Goal: Task Accomplishment & Management: Complete application form

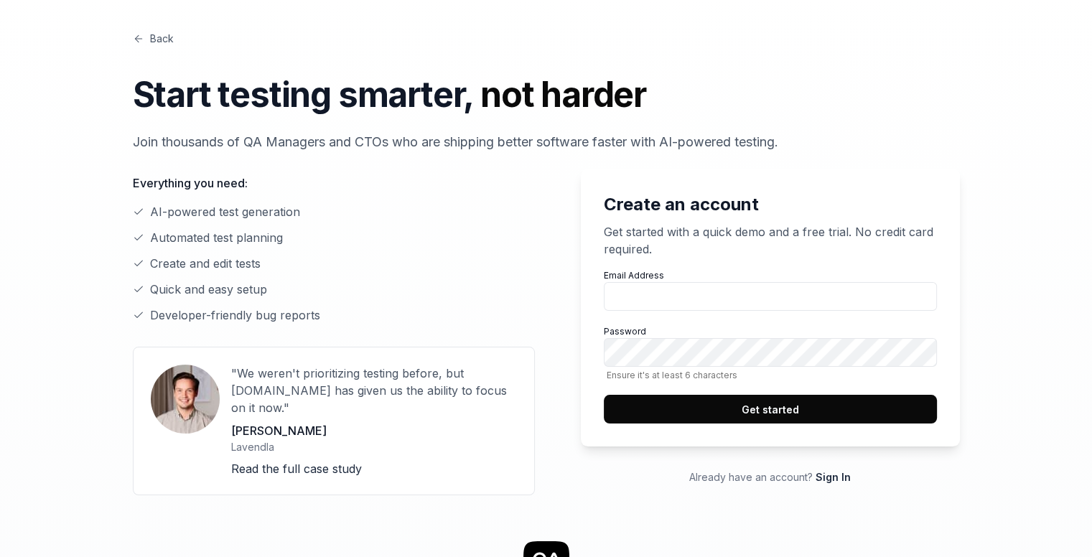
scroll to position [11, 0]
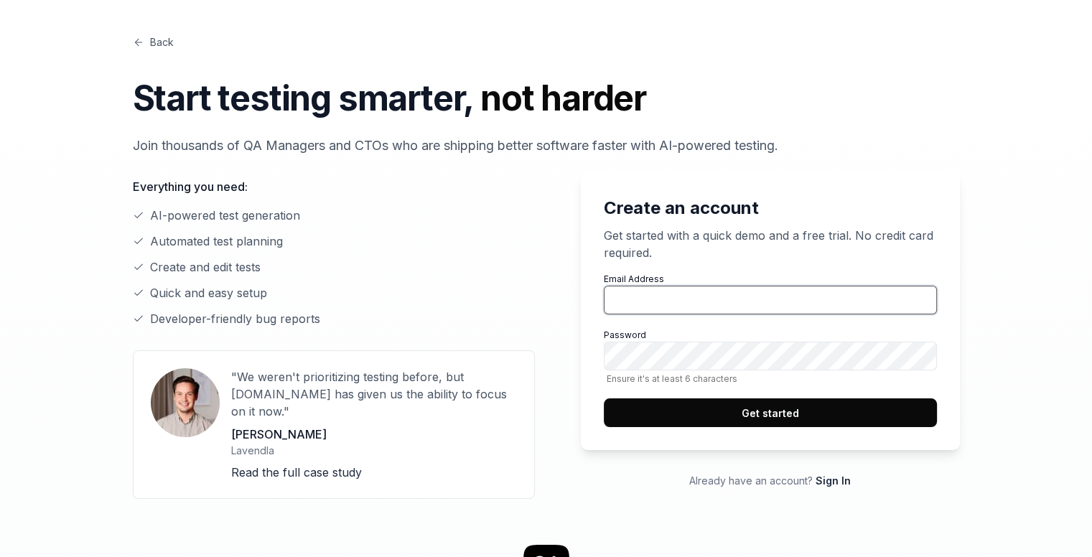
click at [703, 287] on input "Email Address" at bounding box center [770, 300] width 333 height 29
type input "ella.appdev@gmail.com"
click at [766, 418] on button "Get started" at bounding box center [770, 412] width 333 height 29
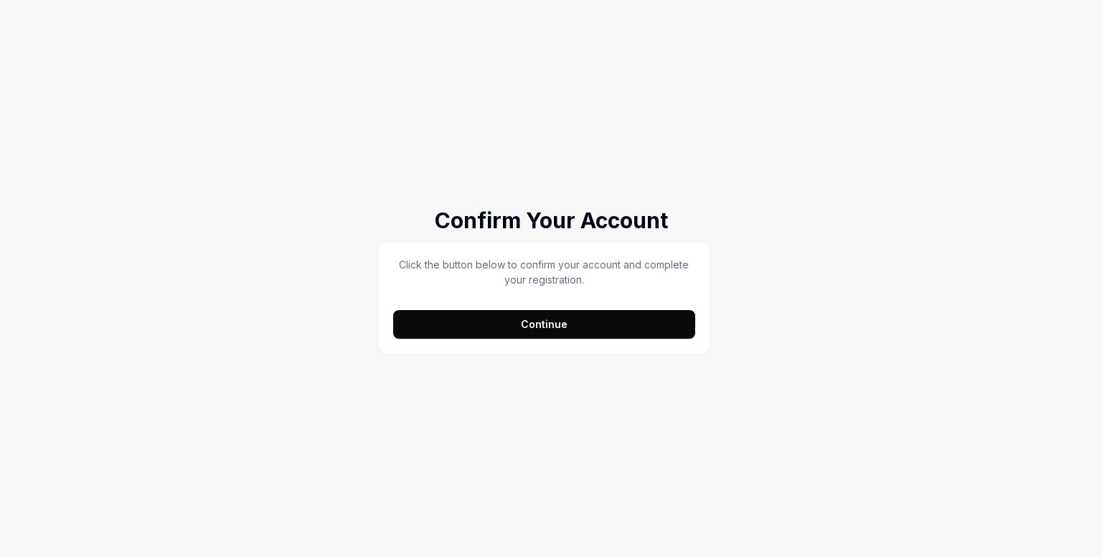
click at [485, 314] on button "Continue" at bounding box center [544, 324] width 302 height 29
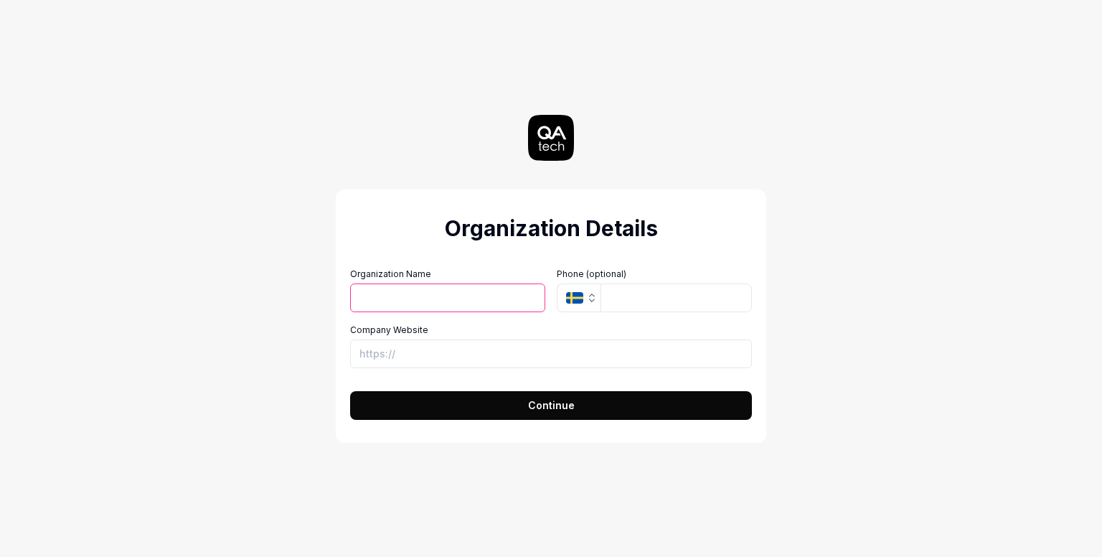
click at [469, 294] on input "Organization Name" at bounding box center [447, 297] width 195 height 29
type input "nil"
type input "n"
type input "[URL][DOMAIN_NAME]"
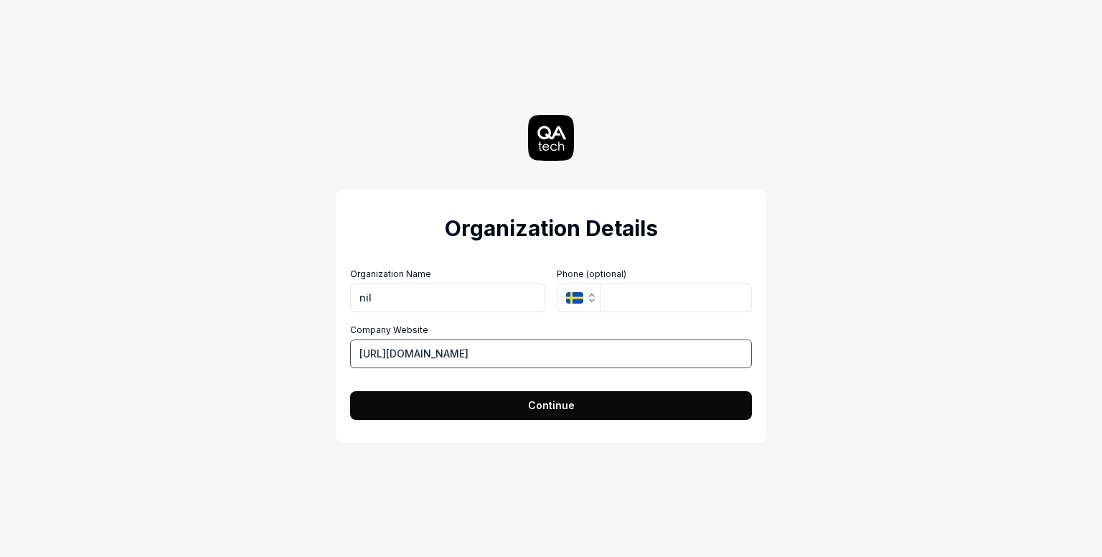
drag, startPoint x: 525, startPoint y: 347, endPoint x: 328, endPoint y: 339, distance: 197.5
click at [328, 339] on div "Organization Details Organization Name nil Organization Logo (Square minimum 25…" at bounding box center [551, 278] width 643 height 557
click at [436, 397] on button "Continue" at bounding box center [551, 405] width 402 height 29
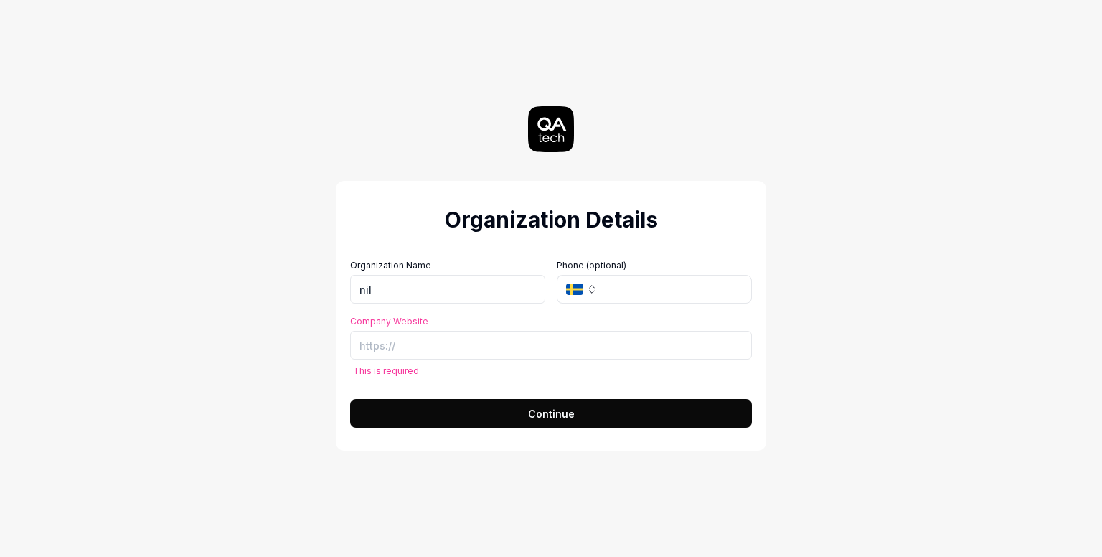
click at [422, 363] on div "Company Website This is required" at bounding box center [551, 345] width 402 height 61
click at [415, 355] on input "Company Website" at bounding box center [551, 345] width 402 height 29
type input "n"
click at [350, 399] on button "Continue" at bounding box center [551, 413] width 402 height 29
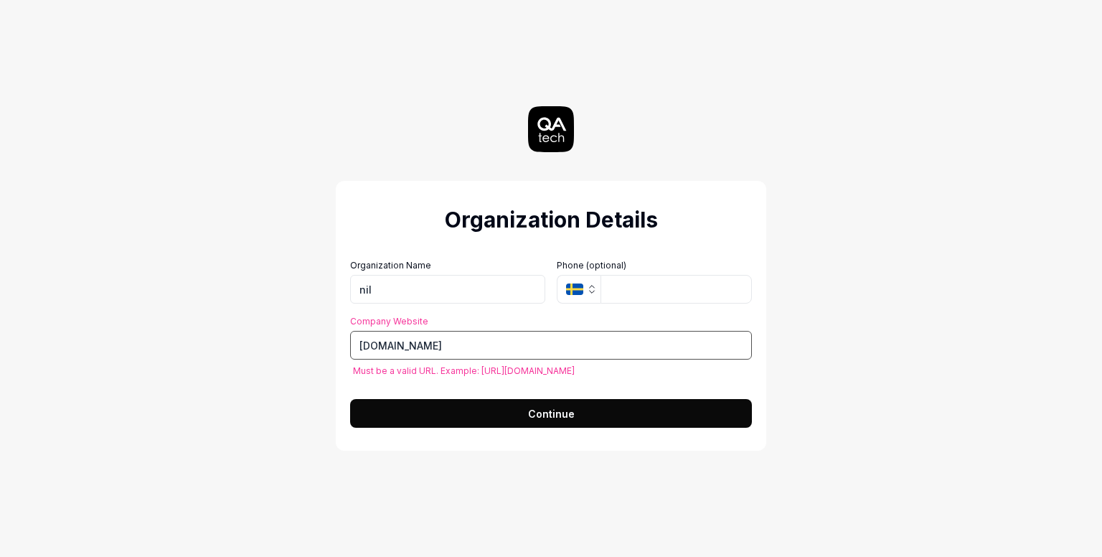
click at [351, 349] on input "[DOMAIN_NAME]" at bounding box center [551, 345] width 402 height 29
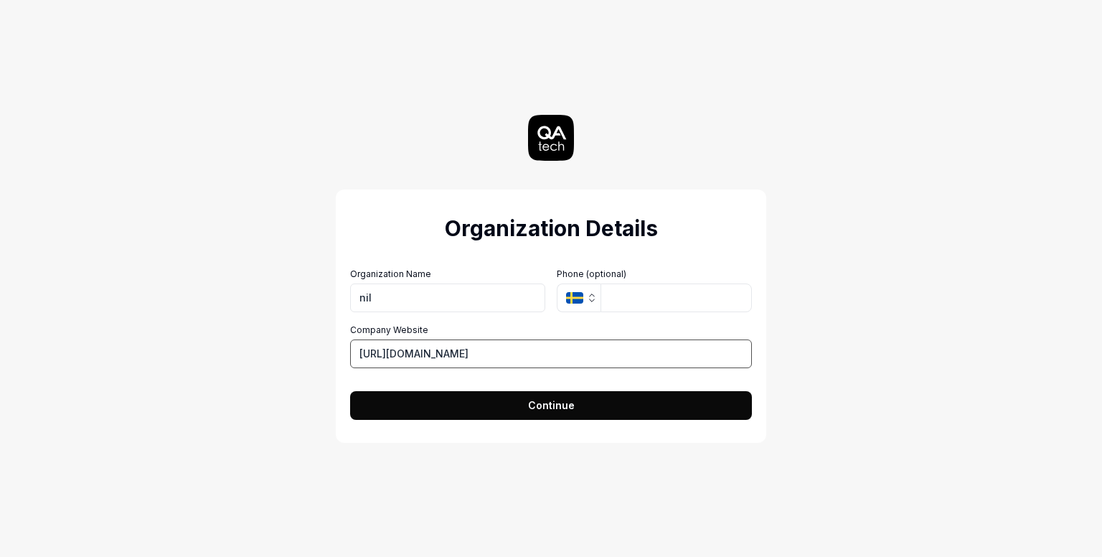
type input "[URL][DOMAIN_NAME]"
click at [441, 398] on button "Continue" at bounding box center [551, 405] width 402 height 29
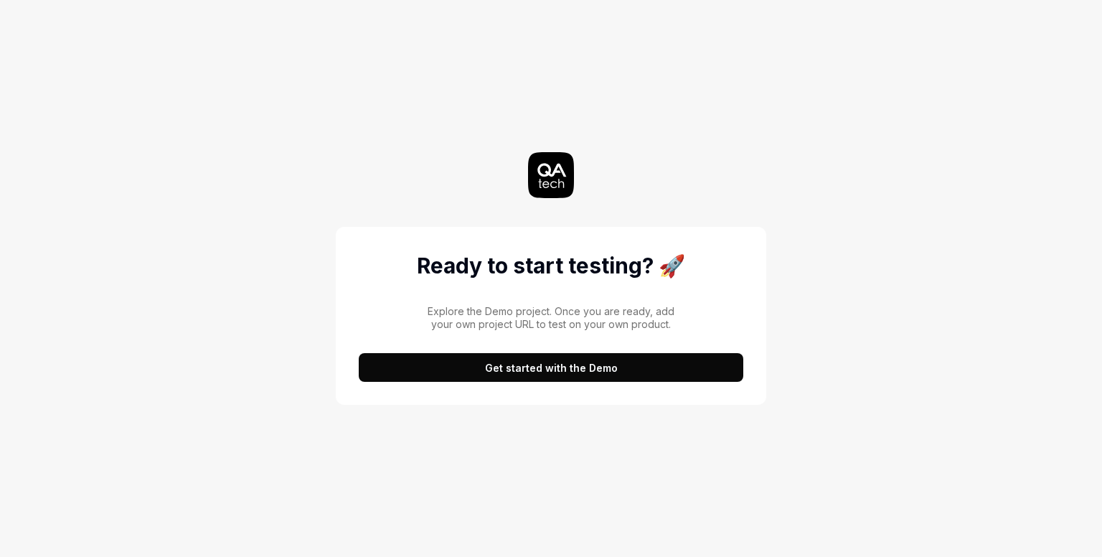
click at [525, 366] on button "Get started with the Demo" at bounding box center [551, 367] width 385 height 29
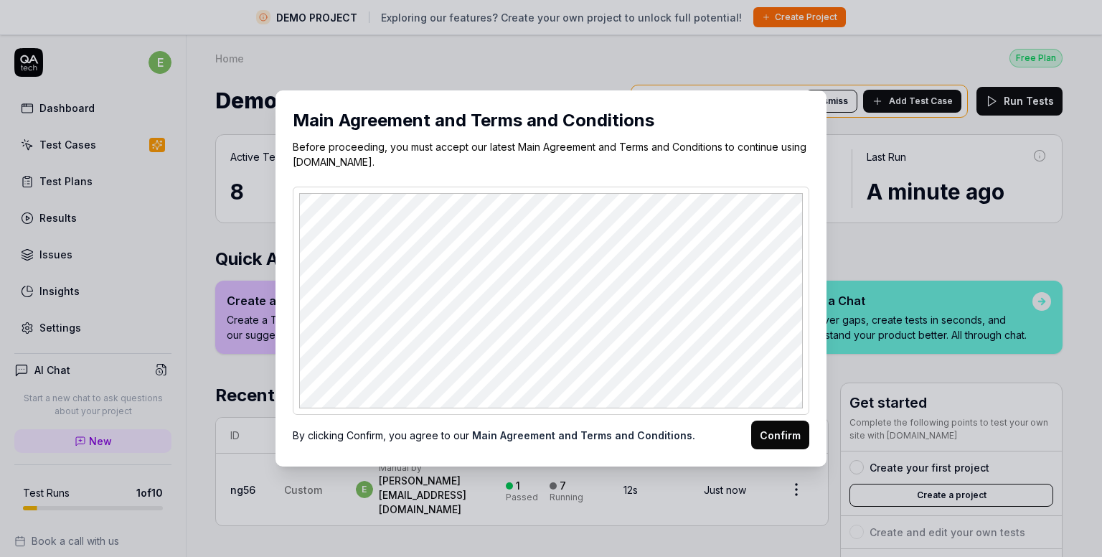
drag, startPoint x: 800, startPoint y: 204, endPoint x: 798, endPoint y: 245, distance: 41.0
click at [798, 245] on div at bounding box center [551, 301] width 517 height 228
click at [767, 436] on button "Confirm" at bounding box center [780, 435] width 58 height 29
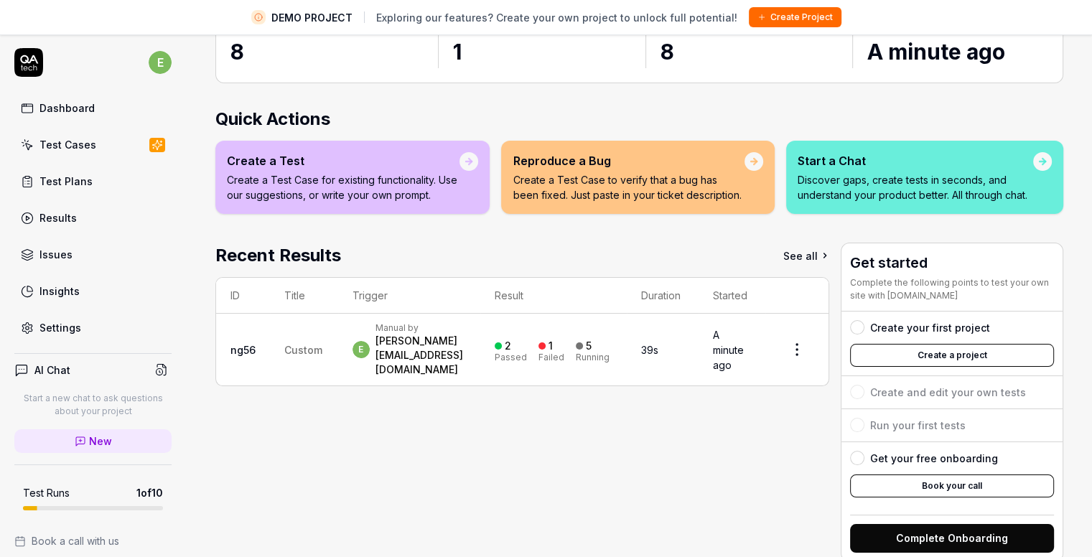
click at [106, 179] on link "Test Plans" at bounding box center [92, 181] width 157 height 28
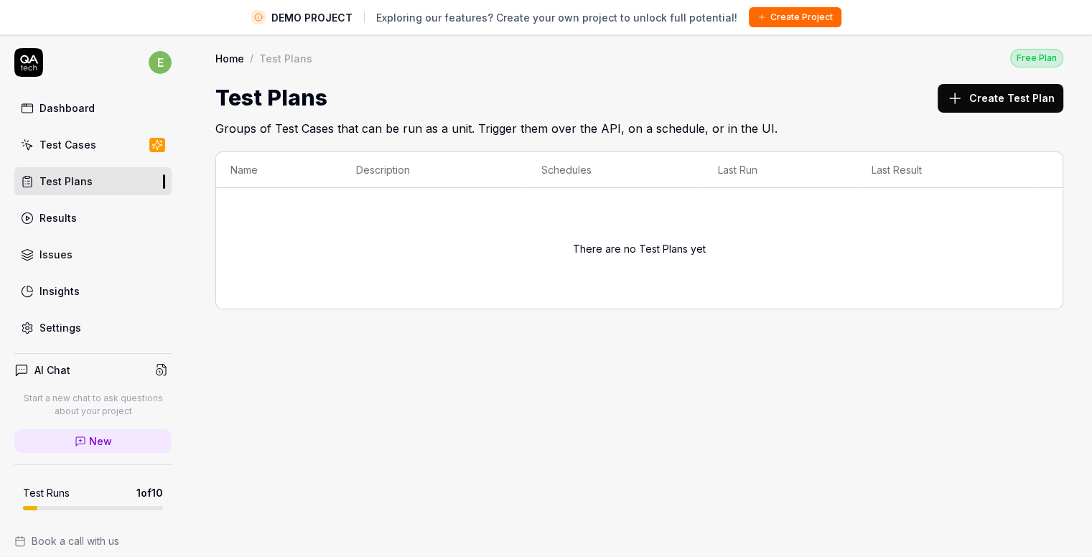
click at [988, 105] on button "Create Test Plan" at bounding box center [1000, 98] width 126 height 29
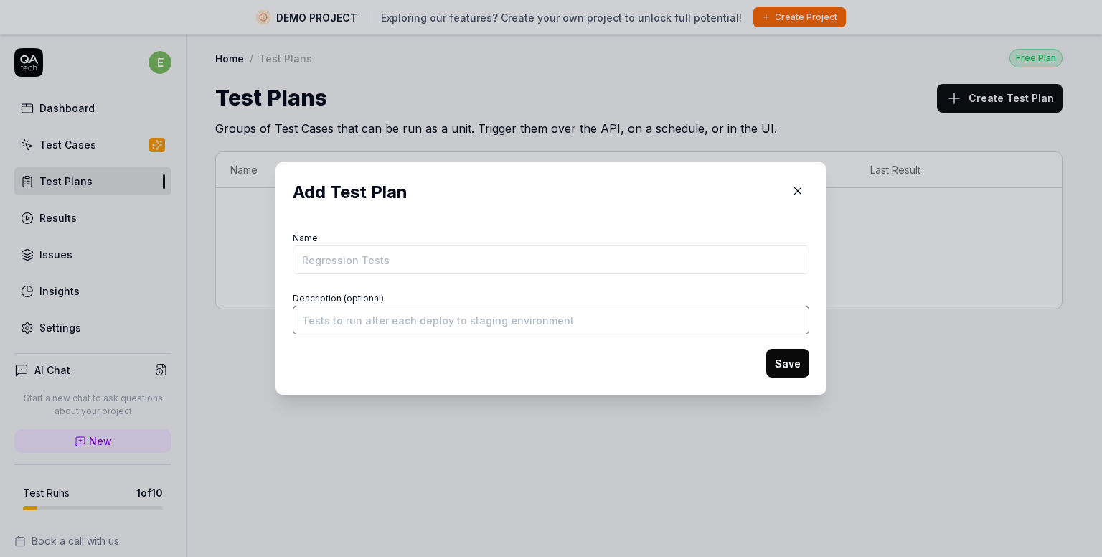
click at [360, 317] on input "Description (optional)" at bounding box center [551, 320] width 517 height 29
click at [331, 345] on form "Name Description (optional) Save" at bounding box center [551, 302] width 517 height 149
click at [413, 276] on form "Name Description (optional) Save" at bounding box center [551, 302] width 517 height 149
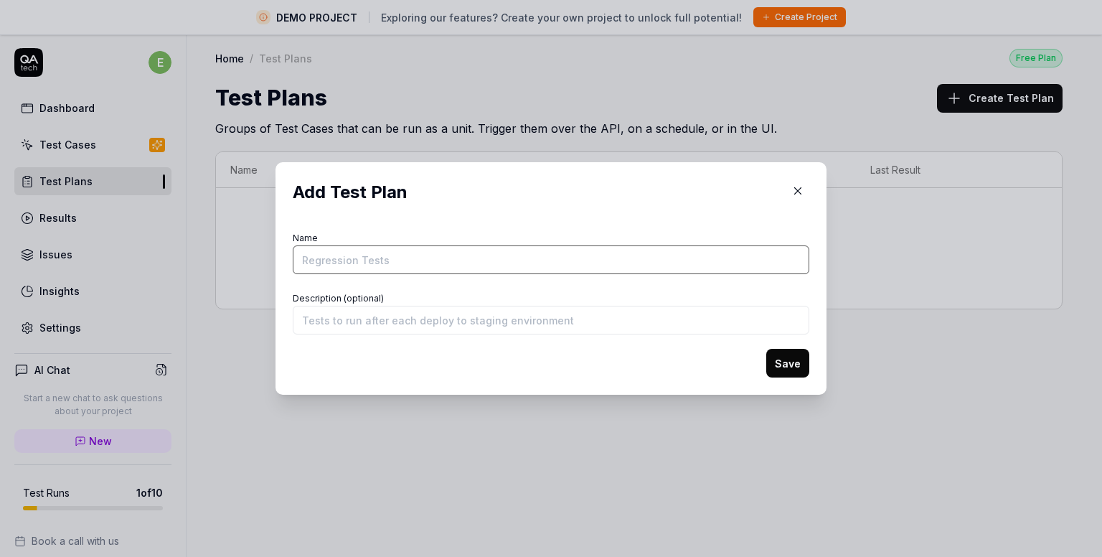
click at [402, 269] on input "Name" at bounding box center [551, 259] width 517 height 29
type input "Regression tests"
click at [774, 362] on button "Save" at bounding box center [788, 363] width 43 height 29
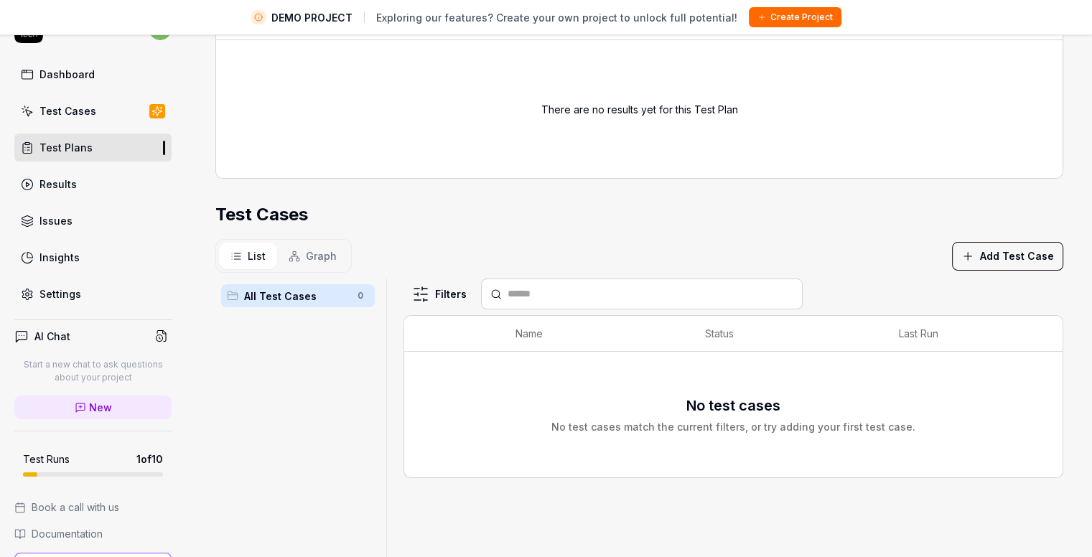
scroll to position [246, 0]
click at [48, 101] on link "Test Cases" at bounding box center [92, 111] width 157 height 28
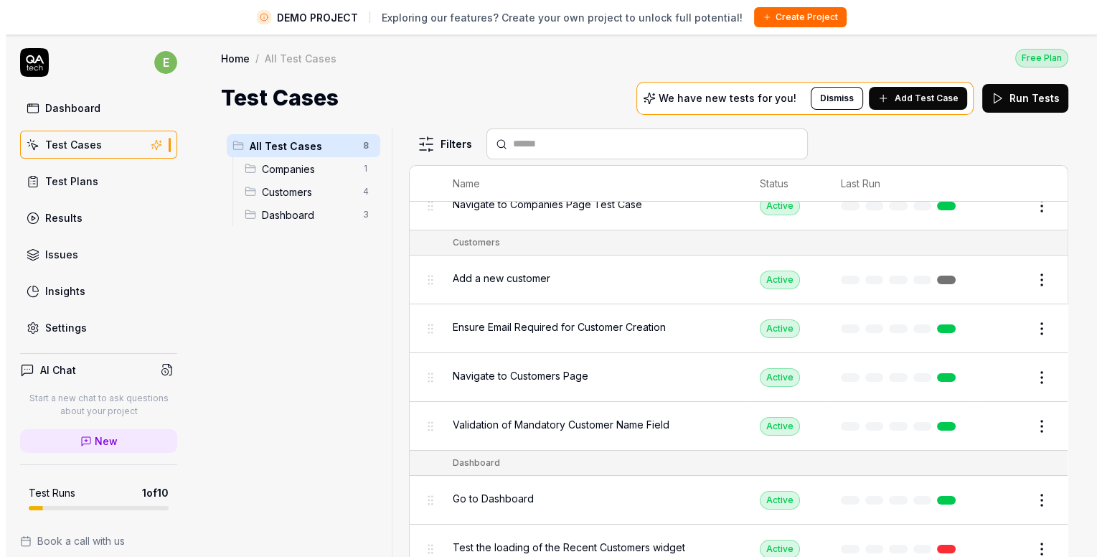
scroll to position [85, 0]
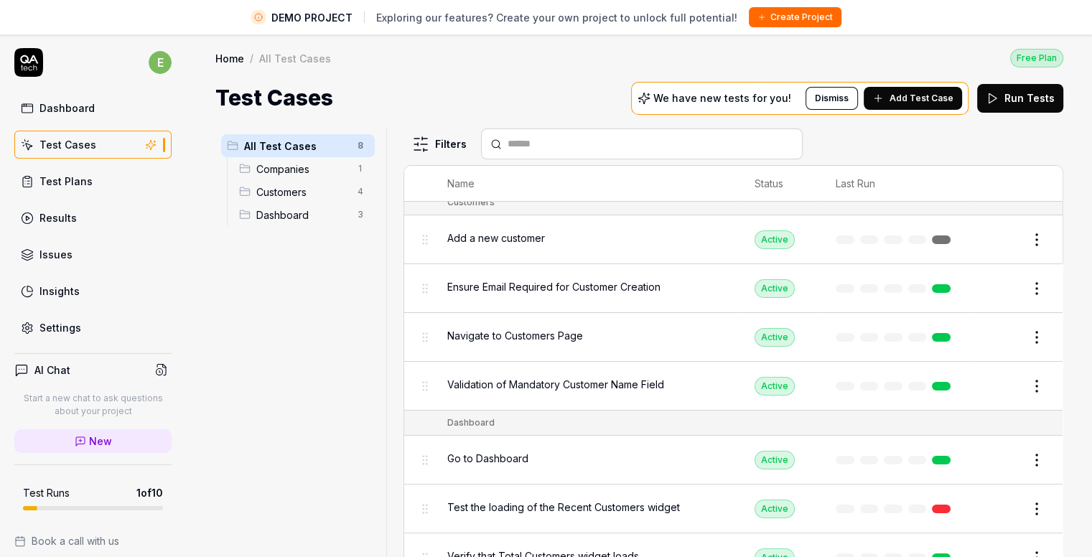
click at [92, 110] on link "Dashboard" at bounding box center [92, 108] width 157 height 28
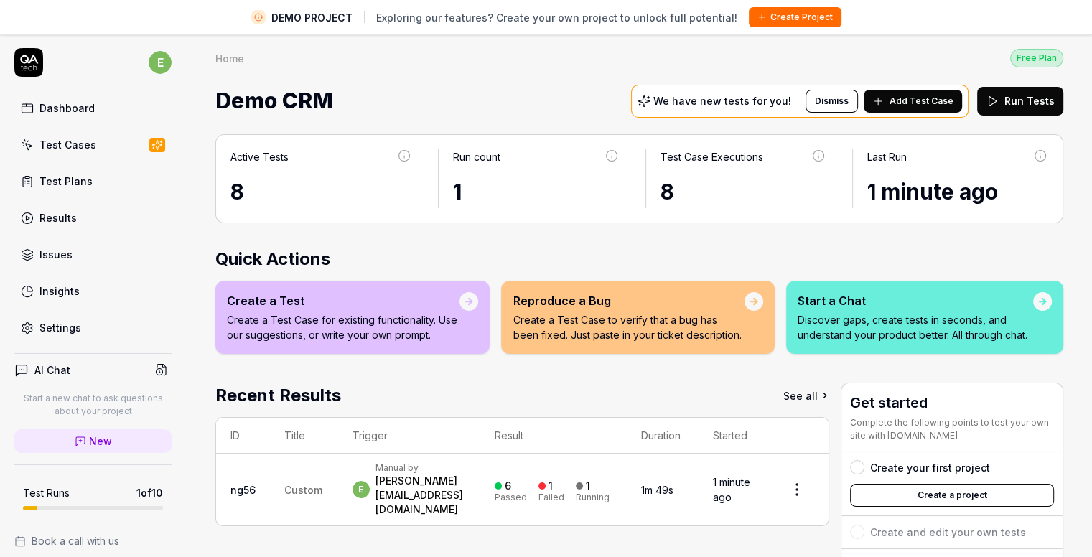
click at [766, 22] on button "Create Project" at bounding box center [795, 17] width 93 height 20
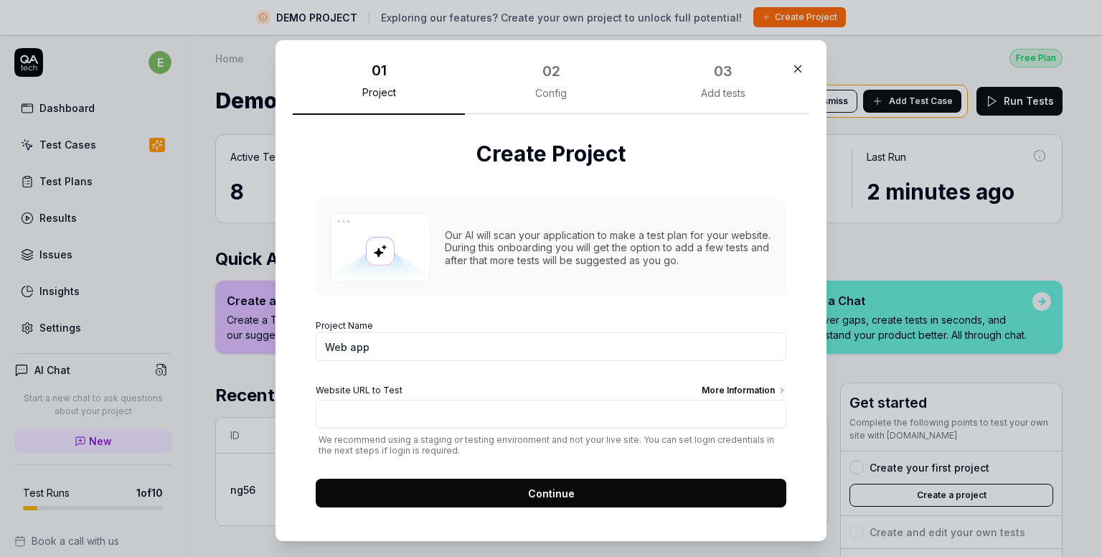
click at [792, 74] on icon "button" at bounding box center [798, 68] width 13 height 13
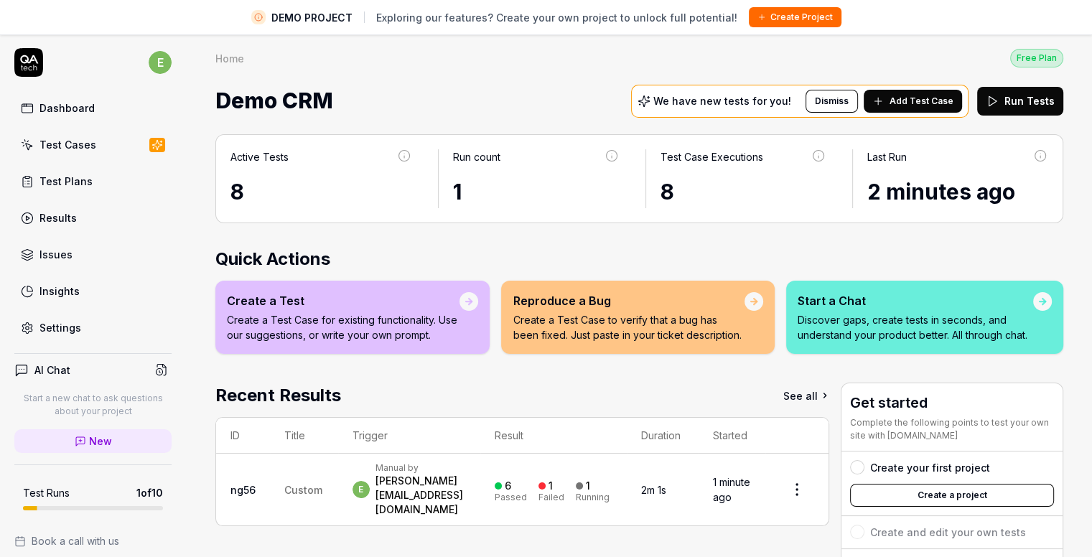
click at [941, 101] on span "Add Test Case" at bounding box center [921, 101] width 64 height 13
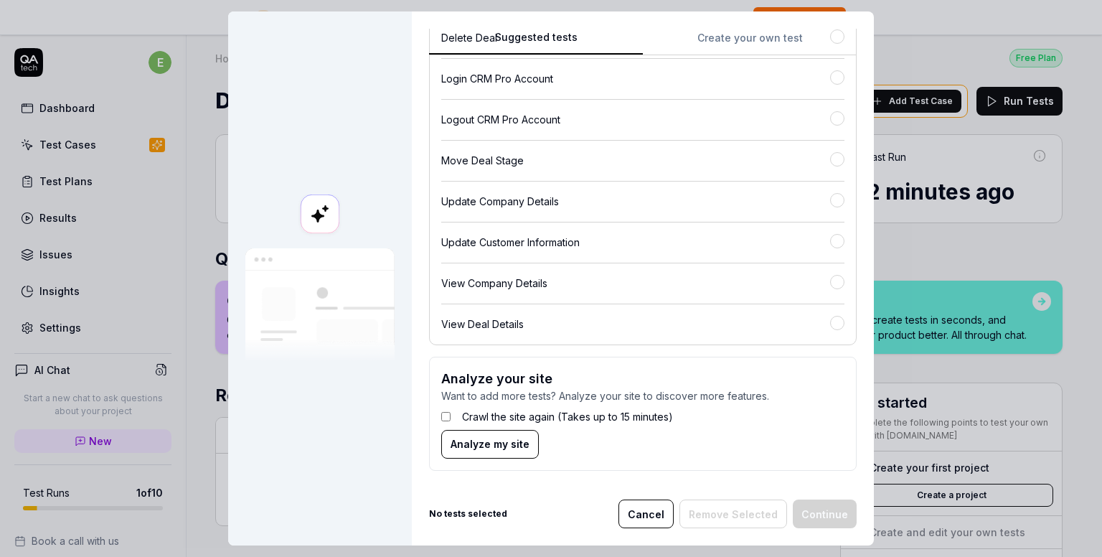
scroll to position [102, 0]
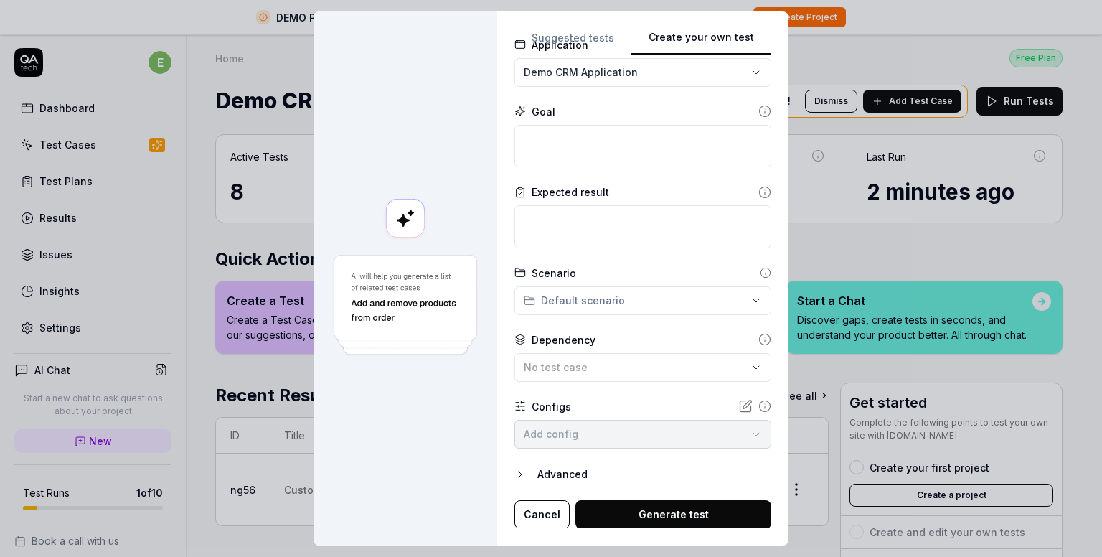
click at [745, 38] on button "Create your own test" at bounding box center [702, 42] width 140 height 26
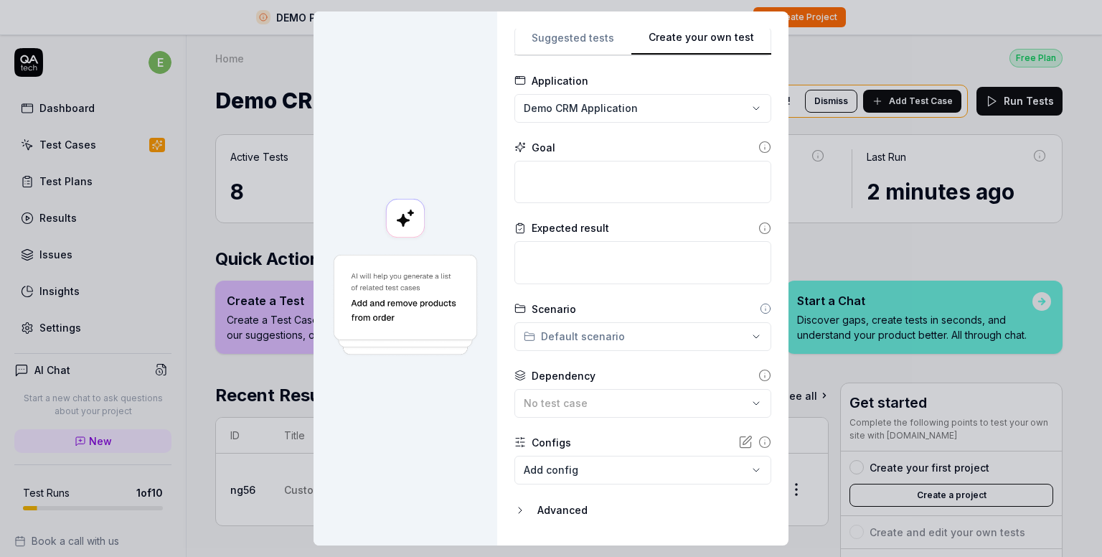
scroll to position [68, 0]
drag, startPoint x: 777, startPoint y: 201, endPoint x: 777, endPoint y: 231, distance: 30.1
click at [777, 231] on div "**********" at bounding box center [642, 278] width 291 height 534
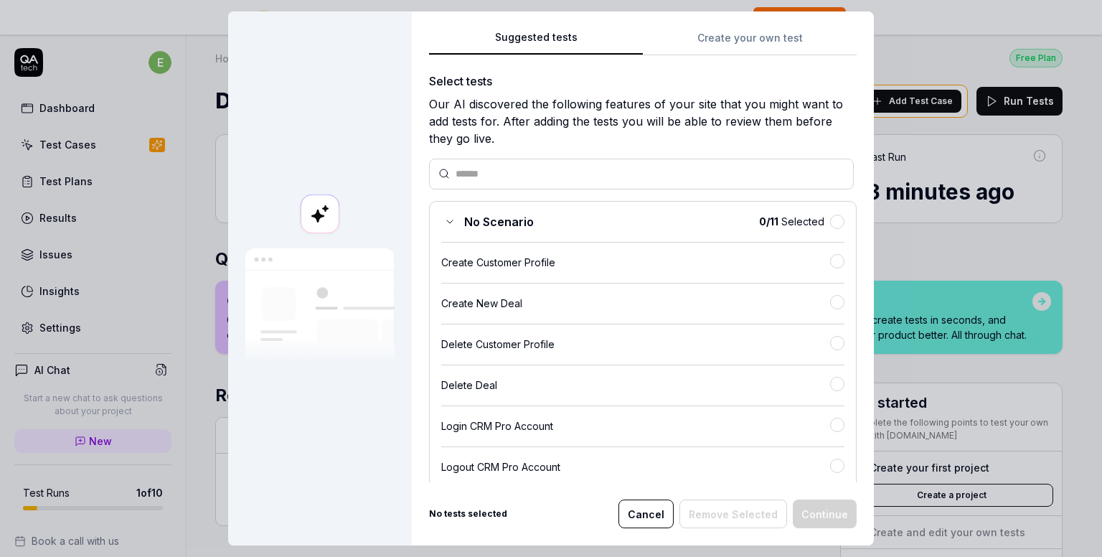
scroll to position [0, 0]
click at [589, 39] on button "Suggested tests" at bounding box center [536, 42] width 214 height 26
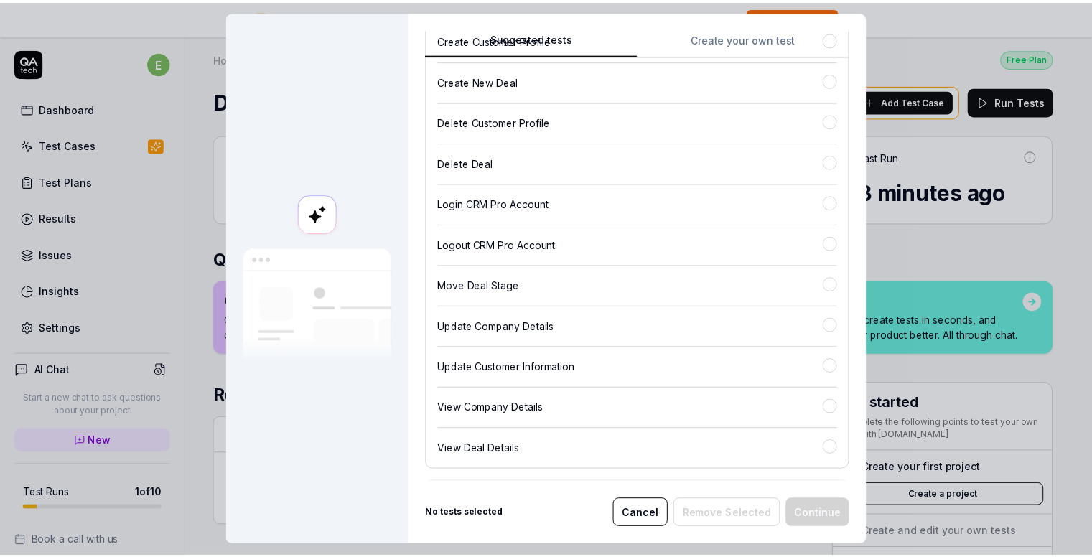
scroll to position [235, 0]
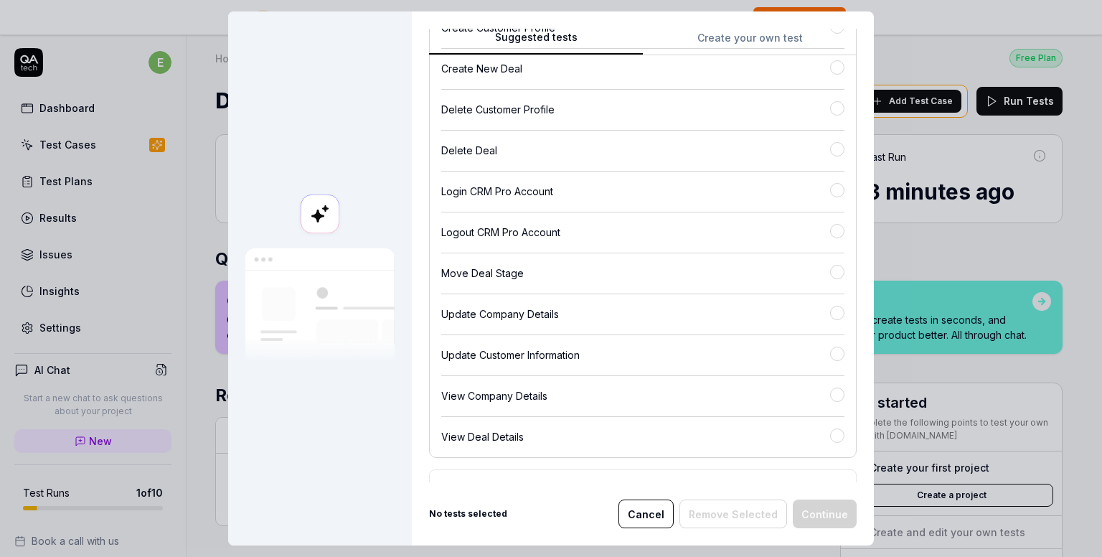
click at [620, 228] on div "Logout CRM Pro Account" at bounding box center [635, 232] width 389 height 15
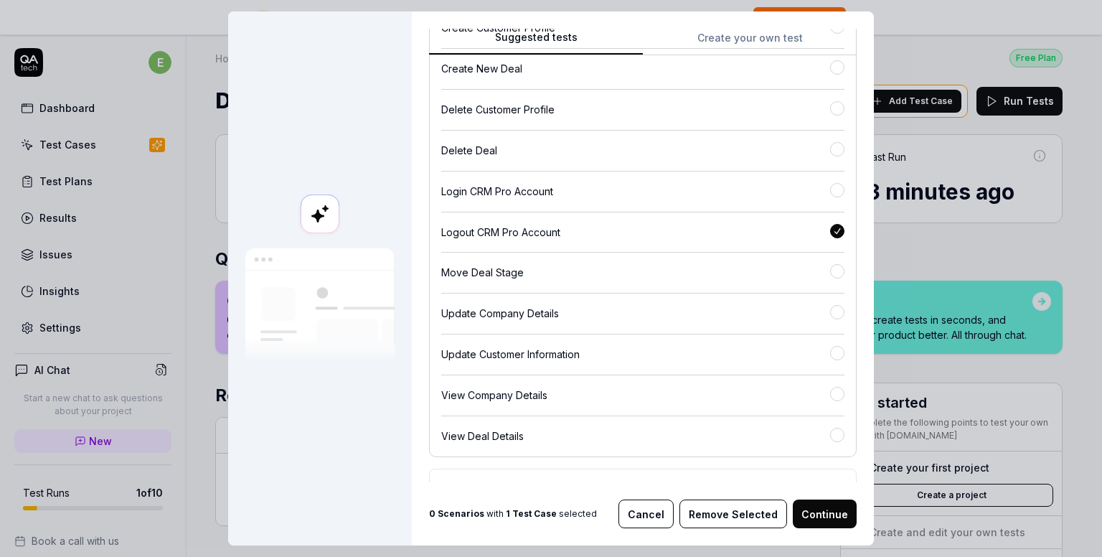
click at [815, 517] on button "Continue" at bounding box center [825, 514] width 64 height 29
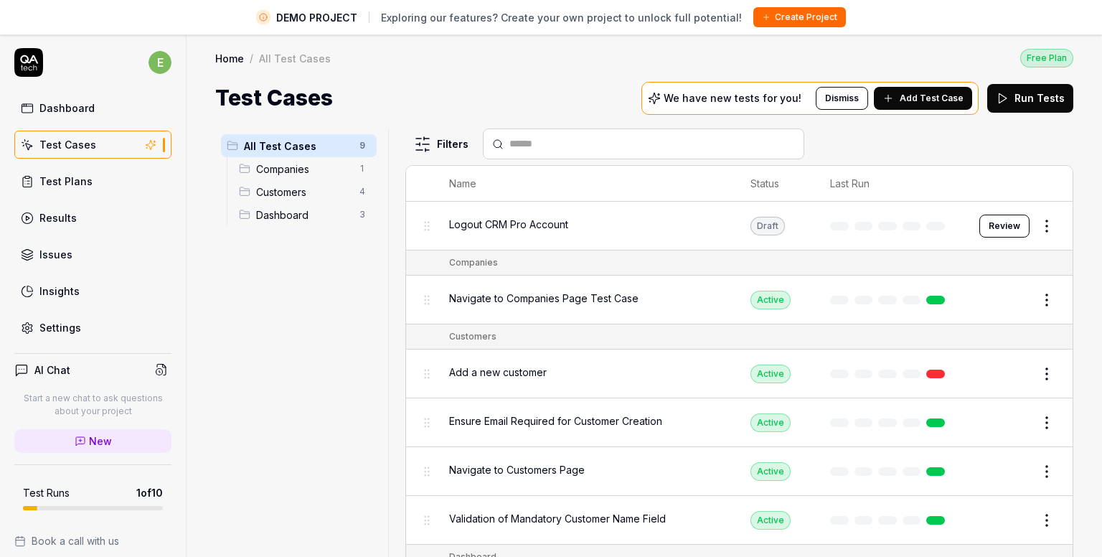
click at [1028, 225] on html "DEMO PROJECT Exploring our features? Create your own project to unlock full pot…" at bounding box center [551, 295] width 1102 height 591
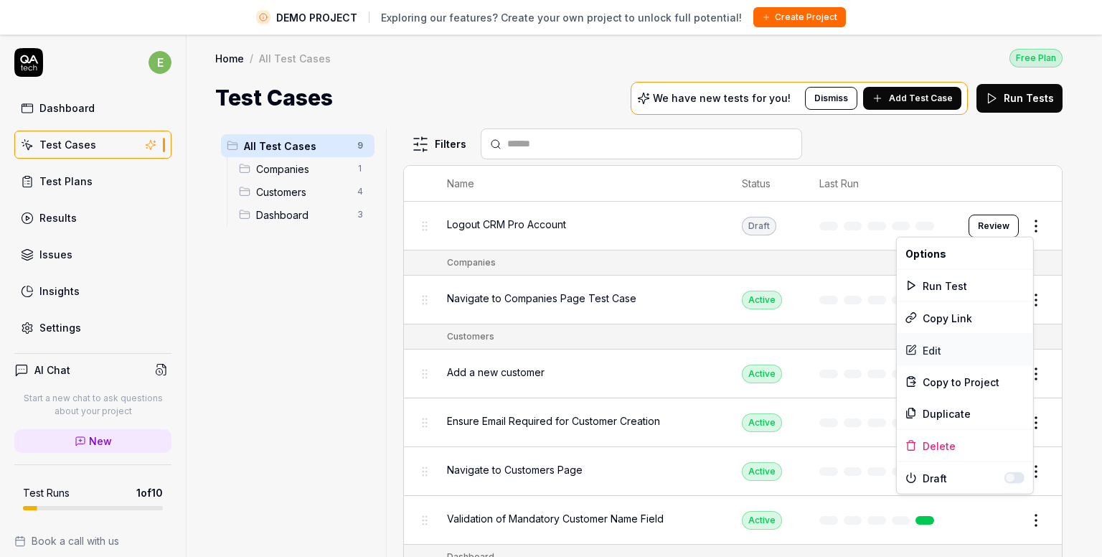
click at [947, 342] on div "Edit" at bounding box center [965, 350] width 136 height 32
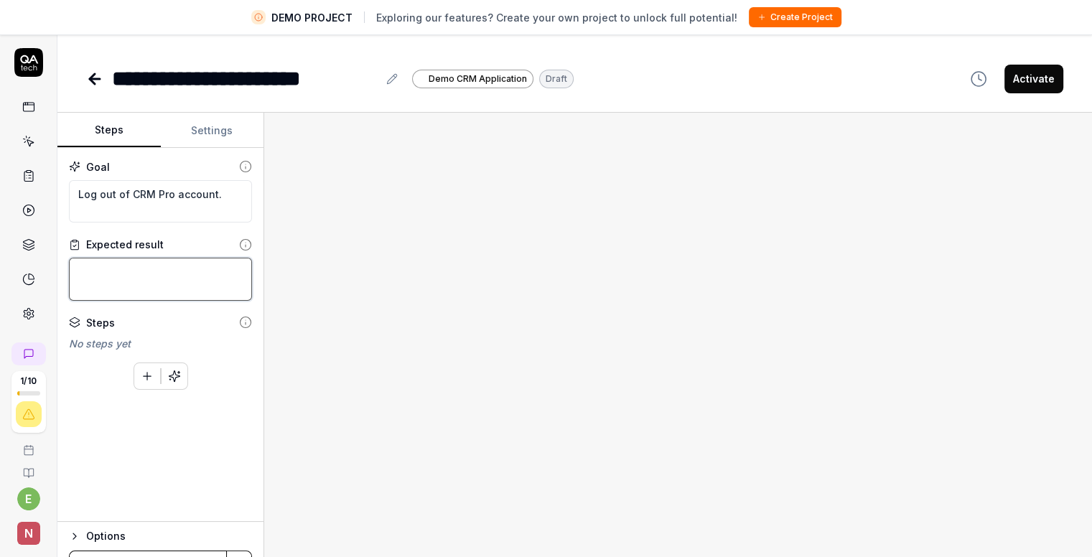
click at [179, 280] on textarea at bounding box center [160, 279] width 183 height 43
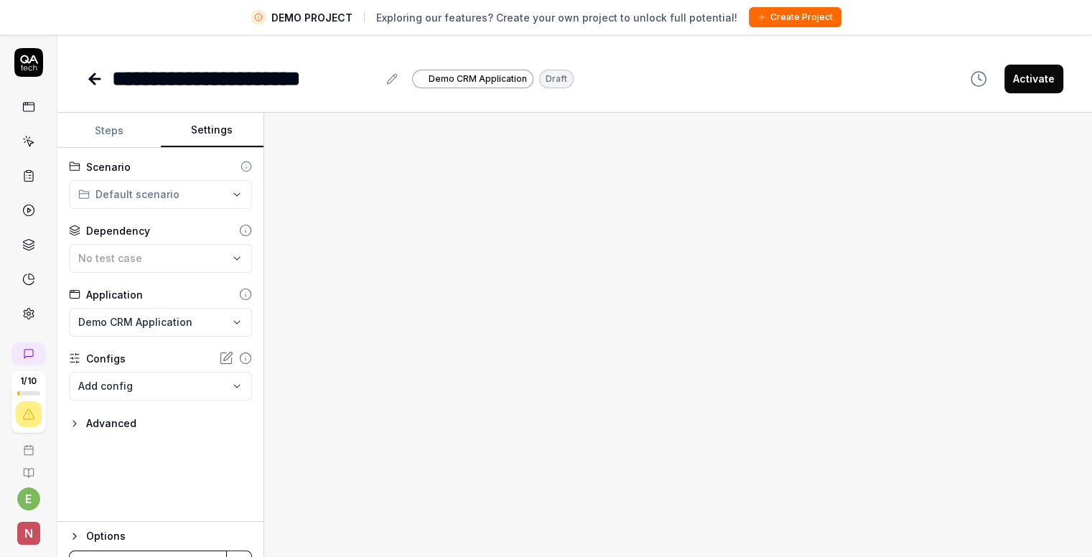
click at [212, 134] on button "Settings" at bounding box center [212, 130] width 103 height 34
click at [204, 256] on div "No test case" at bounding box center [153, 257] width 150 height 15
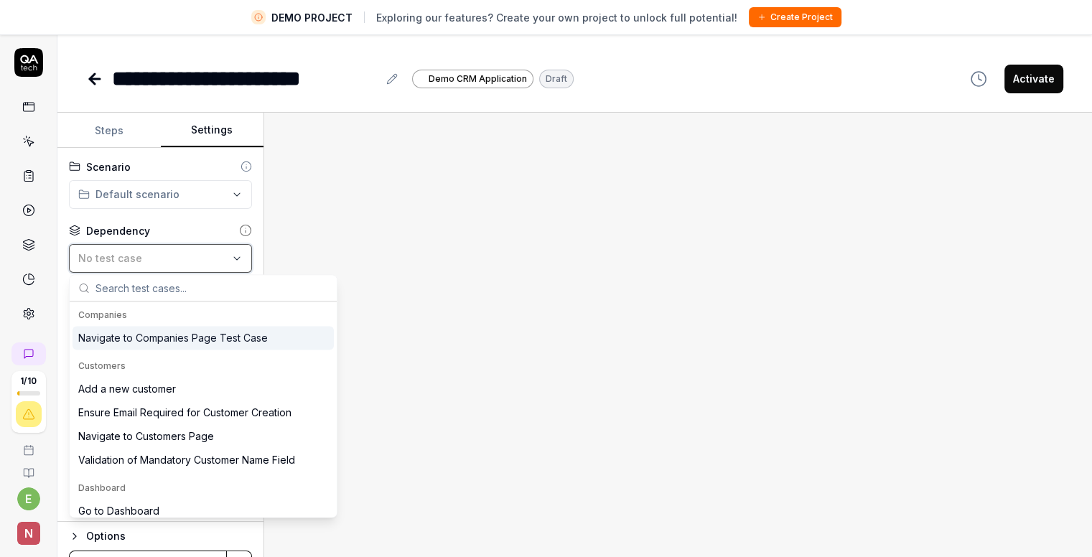
click at [204, 256] on div "No test case" at bounding box center [153, 257] width 150 height 15
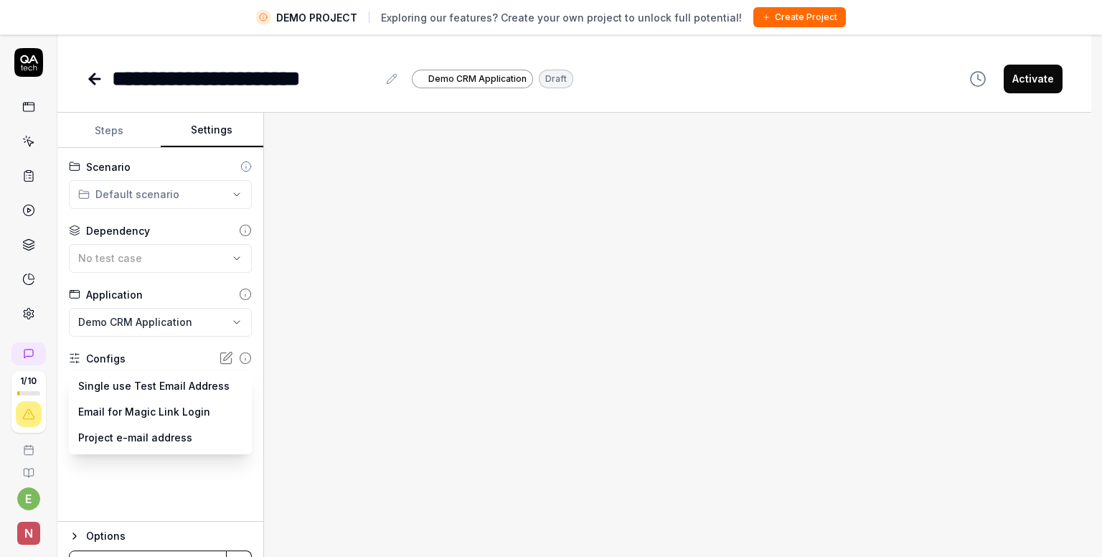
click at [194, 398] on body "**********" at bounding box center [546, 295] width 1092 height 591
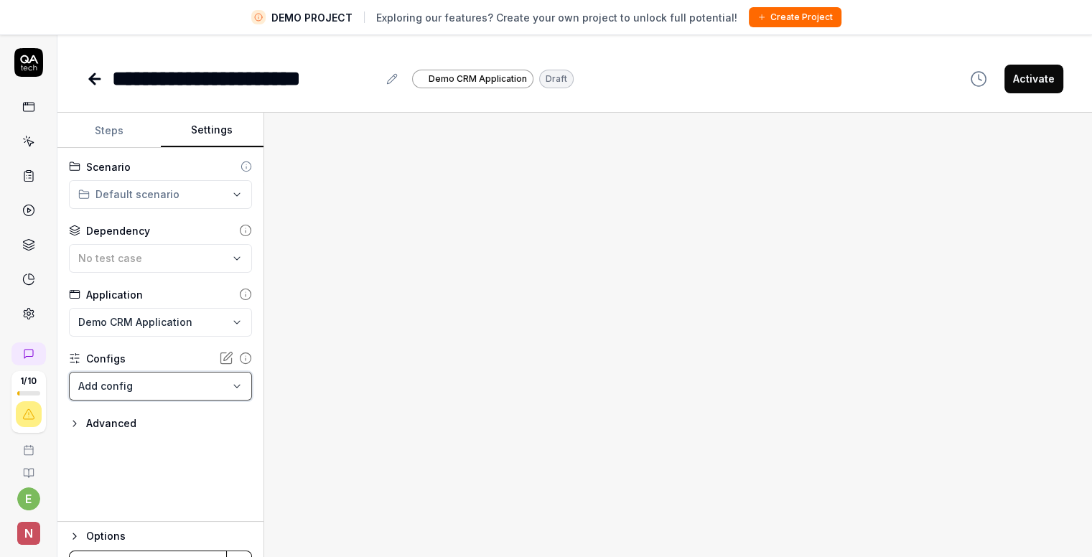
click at [191, 487] on html "**********" at bounding box center [546, 295] width 1092 height 591
click at [122, 422] on div "Advanced" at bounding box center [111, 423] width 50 height 17
type textarea "*"
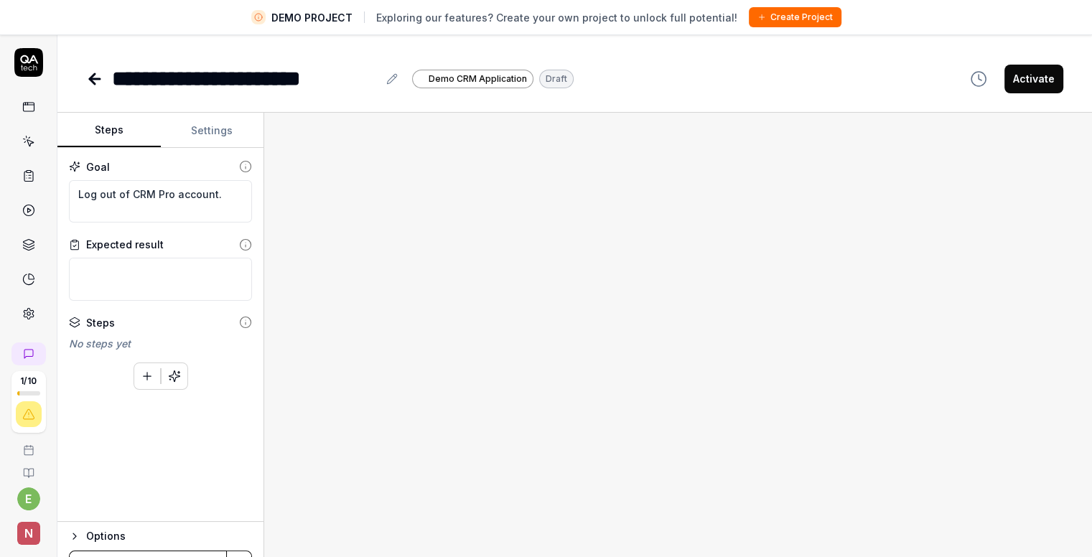
click at [120, 127] on button "Steps" at bounding box center [108, 130] width 103 height 34
click at [239, 466] on div "Goal Log out of CRM Pro account. Expected result Steps No steps yet To pick up …" at bounding box center [160, 335] width 206 height 374
click at [97, 80] on icon at bounding box center [94, 78] width 17 height 17
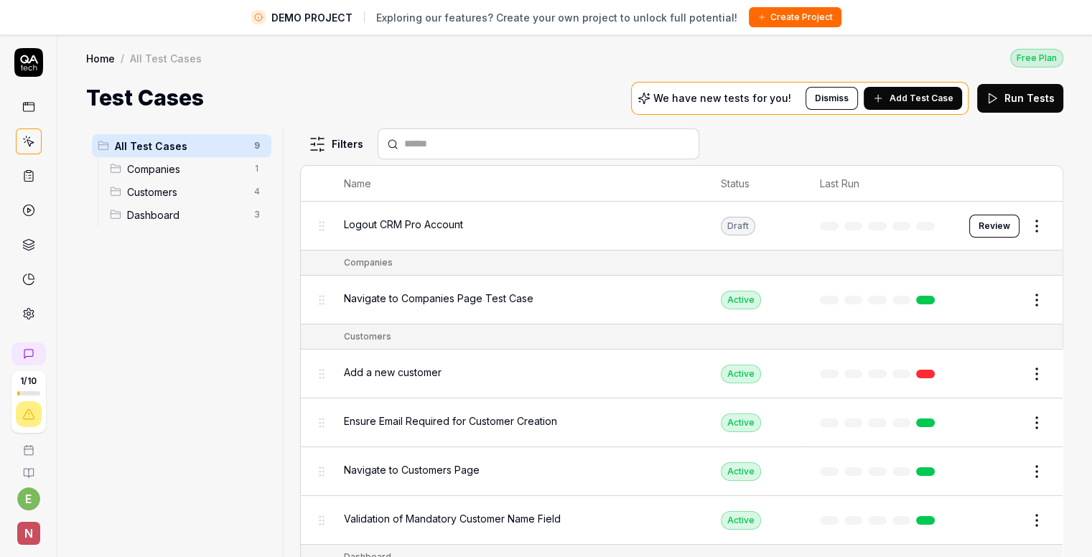
click at [32, 209] on icon at bounding box center [28, 210] width 13 height 13
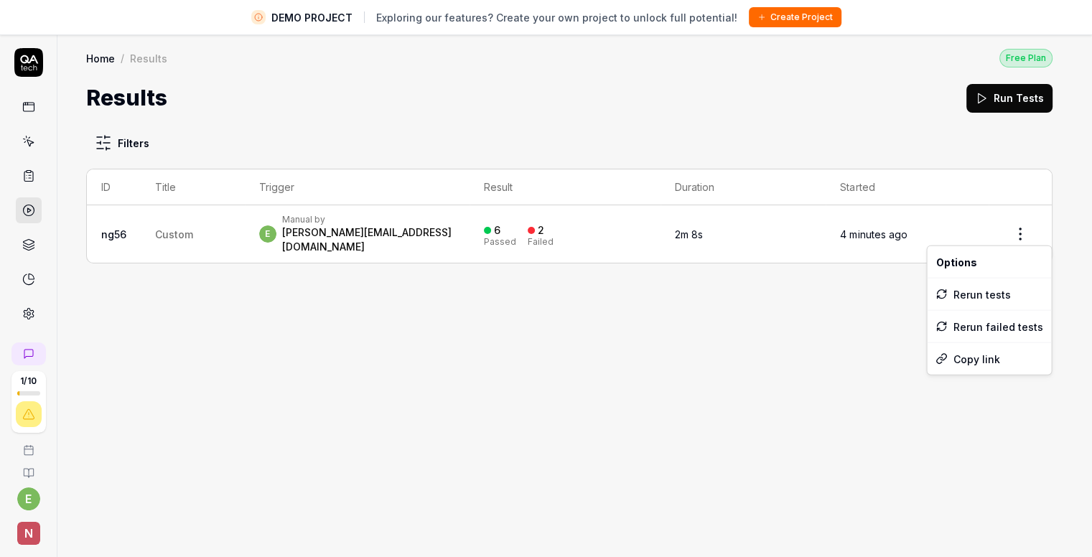
click at [1025, 235] on html "DEMO PROJECT Exploring our features? Create your own project to unlock full pot…" at bounding box center [546, 295] width 1092 height 591
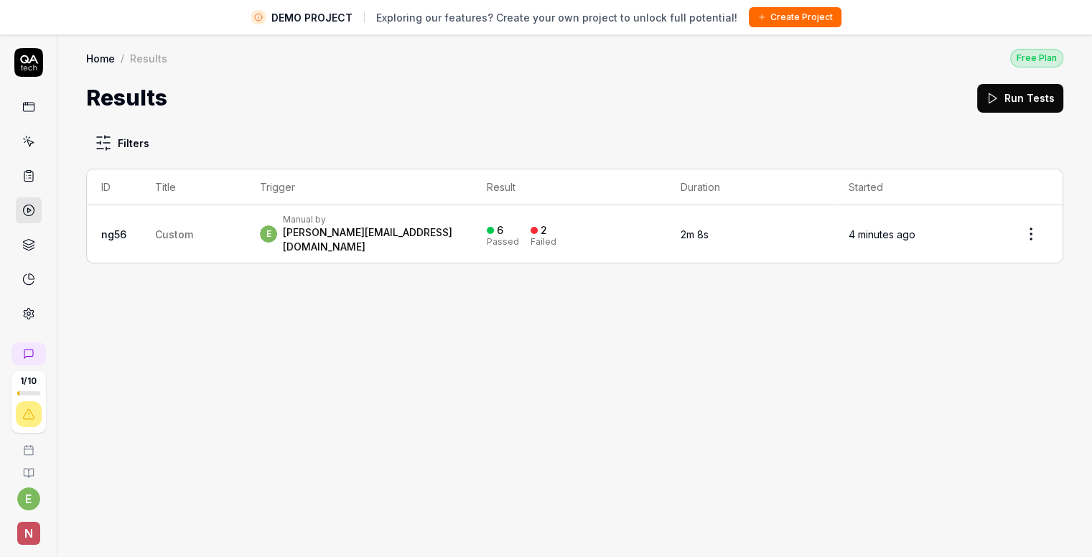
click at [774, 302] on html "DEMO PROJECT Exploring our features? Create your own project to unlock full pot…" at bounding box center [546, 295] width 1092 height 591
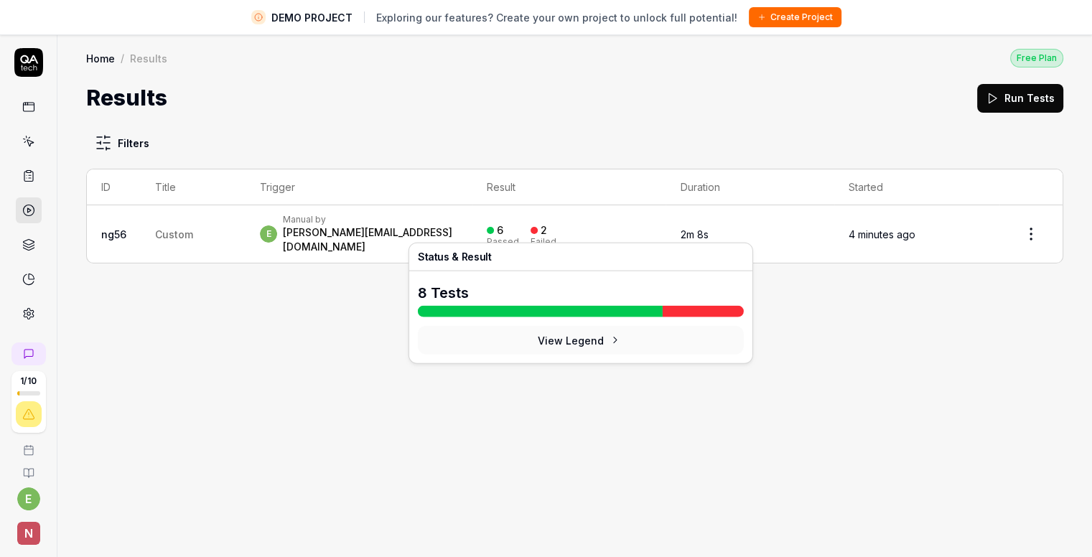
click at [651, 222] on div "6 Passed 2 Failed" at bounding box center [569, 234] width 164 height 24
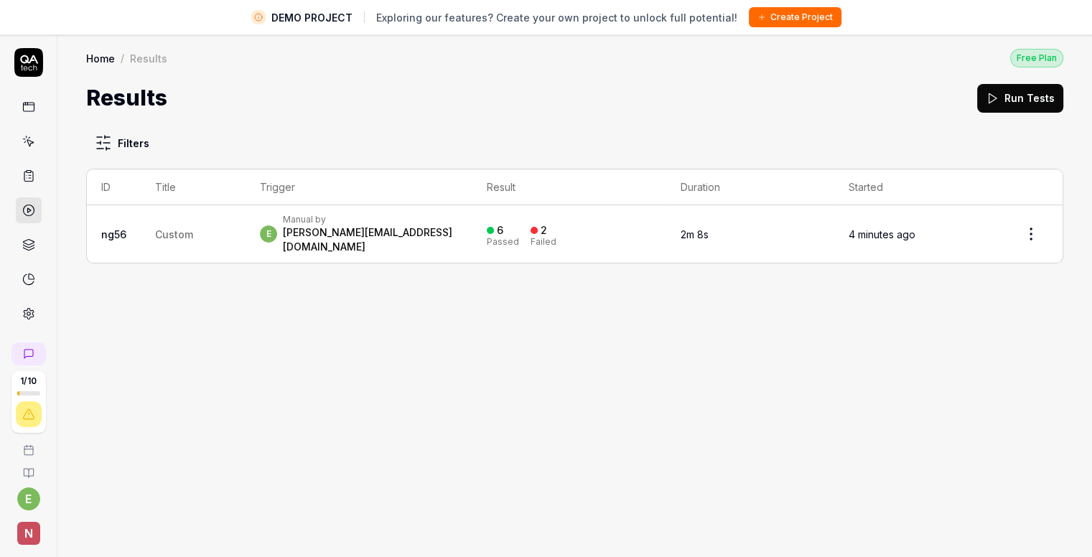
click at [393, 233] on div "[PERSON_NAME][EMAIL_ADDRESS][DOMAIN_NAME]" at bounding box center [370, 239] width 175 height 29
click at [639, 215] on td "6 Passed 2 Failed" at bounding box center [568, 233] width 193 height 57
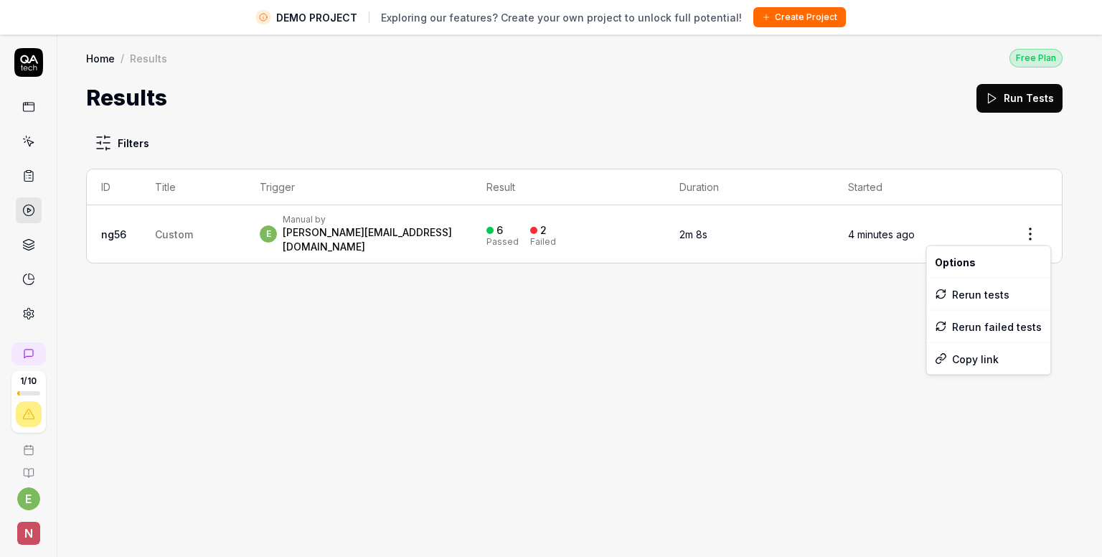
click at [1028, 218] on html "DEMO PROJECT Exploring our features? Create your own project to unlock full pot…" at bounding box center [551, 295] width 1102 height 591
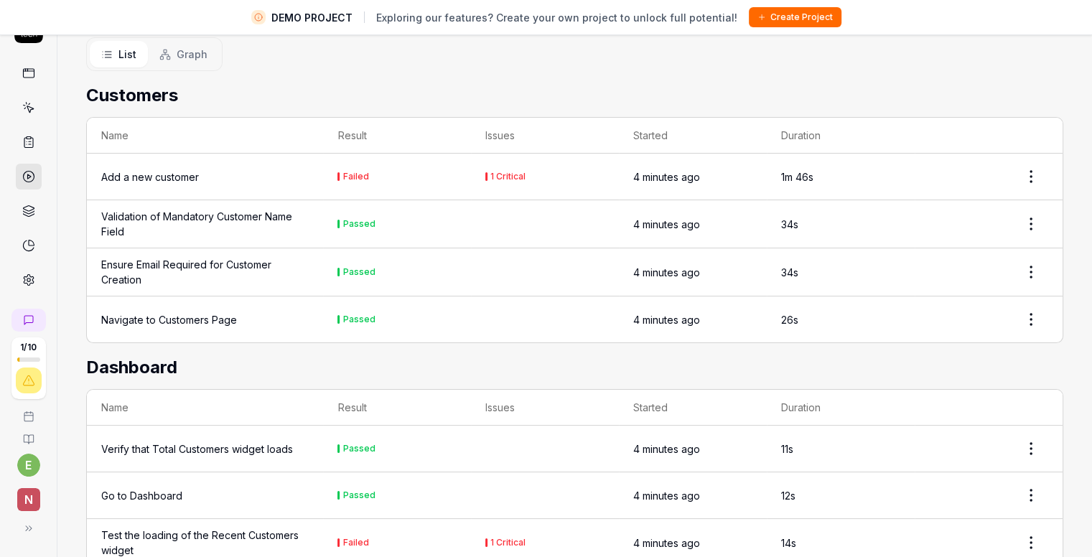
scroll to position [365, 0]
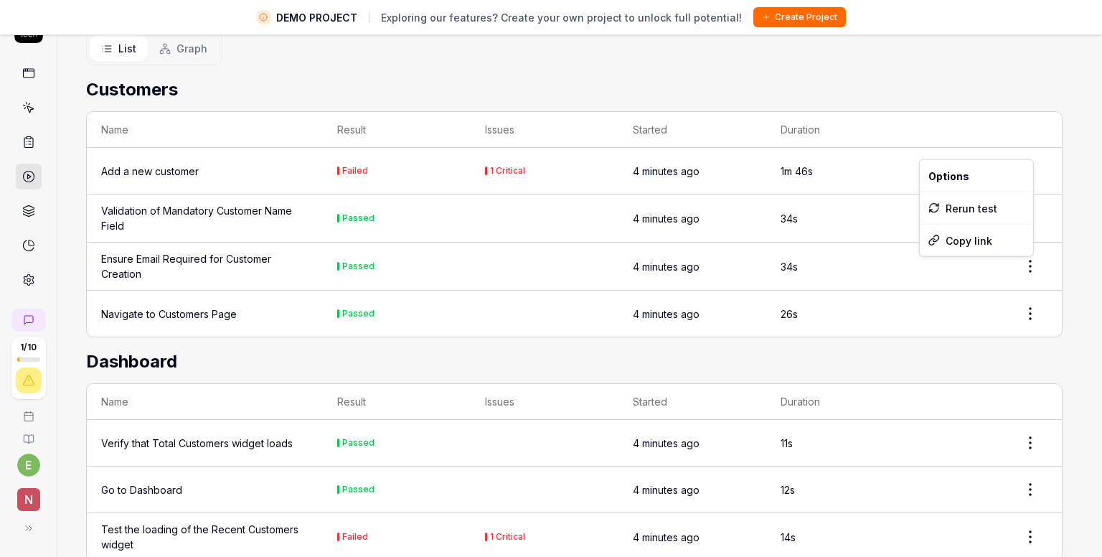
click at [1018, 144] on html "DEMO PROJECT Exploring our features? Create your own project to unlock full pot…" at bounding box center [551, 261] width 1102 height 591
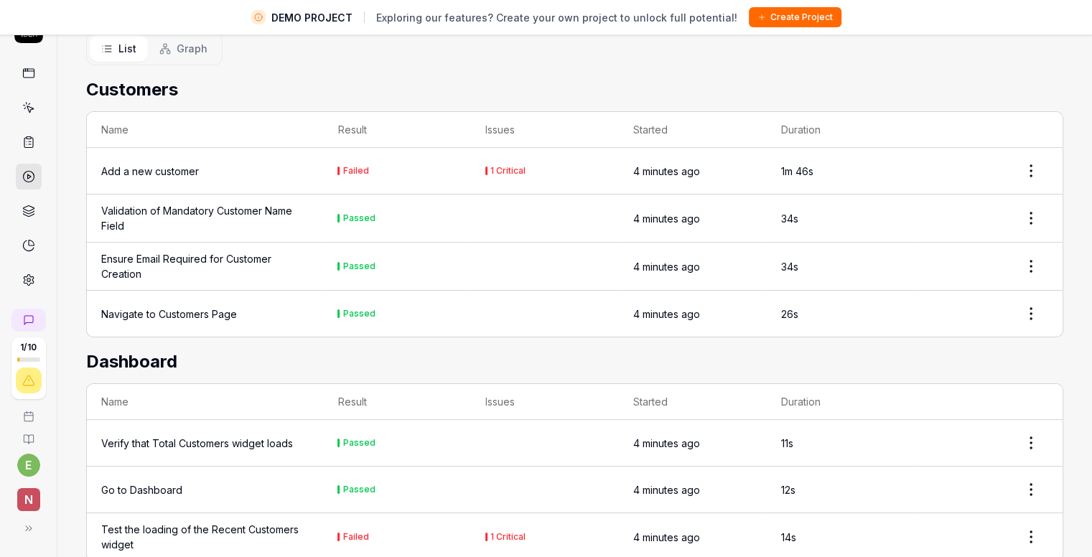
click at [1064, 165] on html "DEMO PROJECT Exploring our features? Create your own project to unlock full pot…" at bounding box center [546, 261] width 1092 height 591
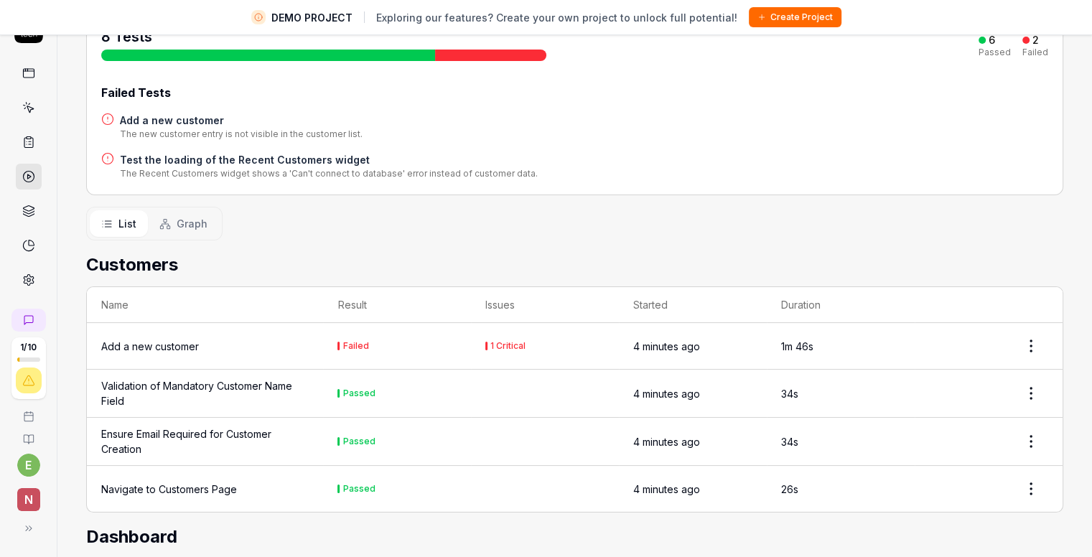
scroll to position [0, 0]
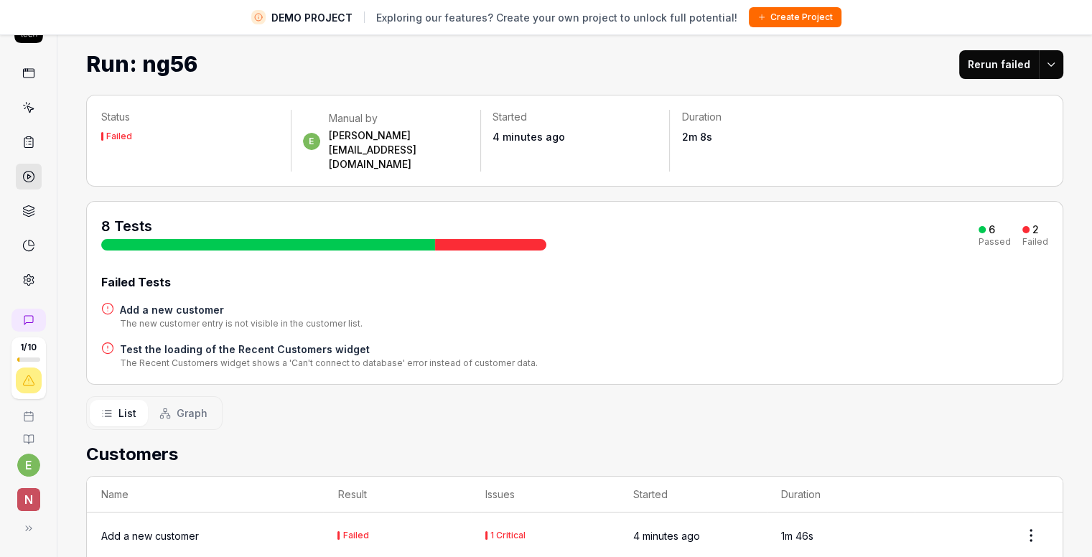
click at [31, 207] on icon at bounding box center [28, 211] width 13 height 13
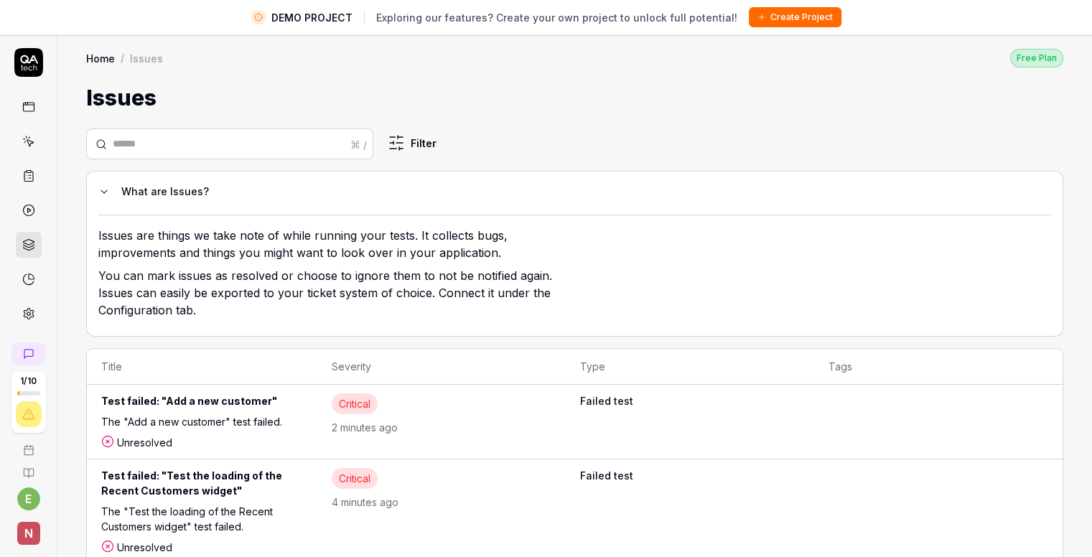
scroll to position [34, 0]
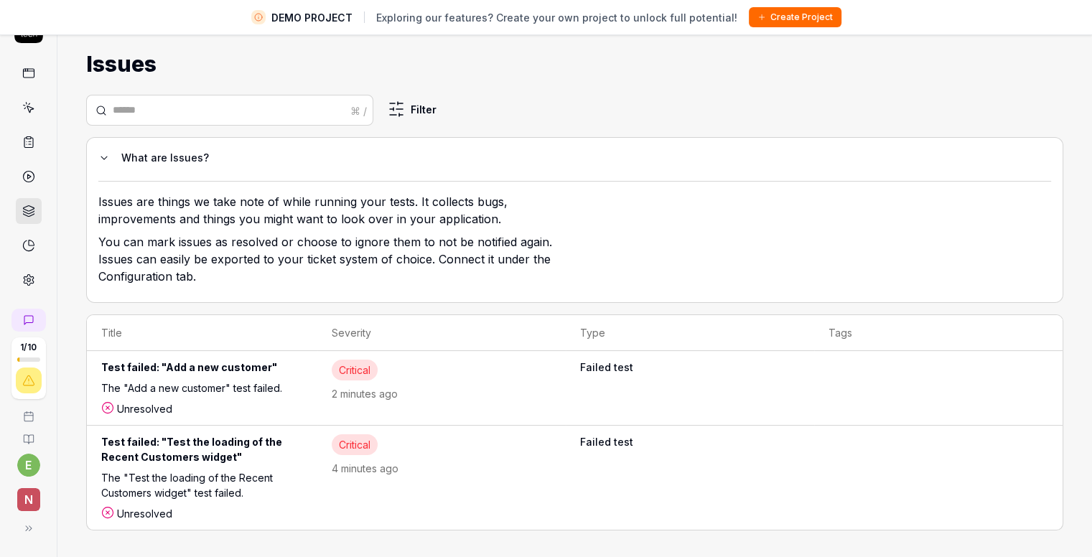
click at [401, 457] on div "Critical 4 minutes ago" at bounding box center [442, 455] width 220 height 42
click at [302, 448] on td "Test failed: "Test the loading of the Recent Customers widget" The "Test the lo…" at bounding box center [202, 478] width 230 height 104
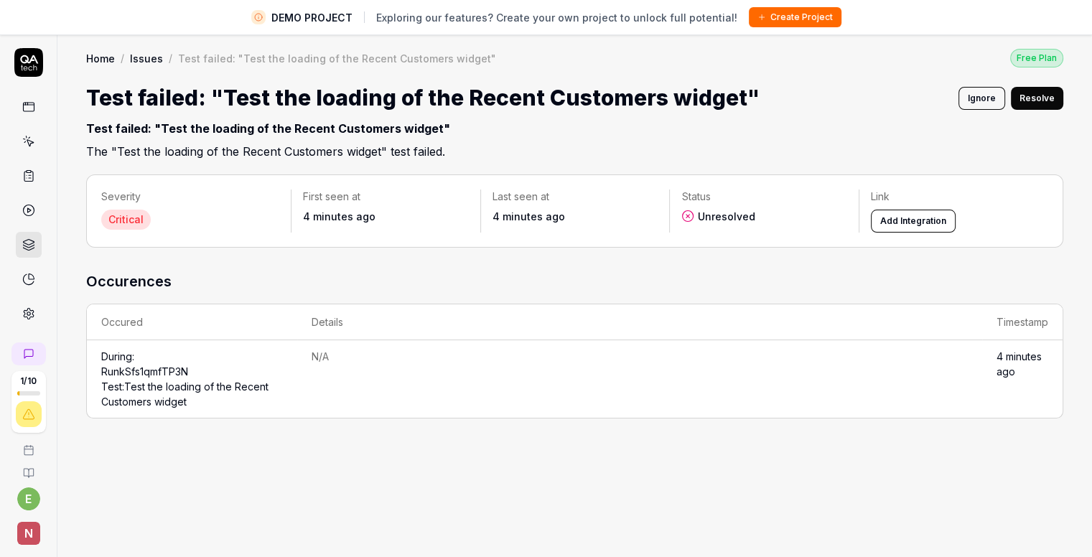
click at [894, 210] on button "Add Integration" at bounding box center [913, 221] width 85 height 23
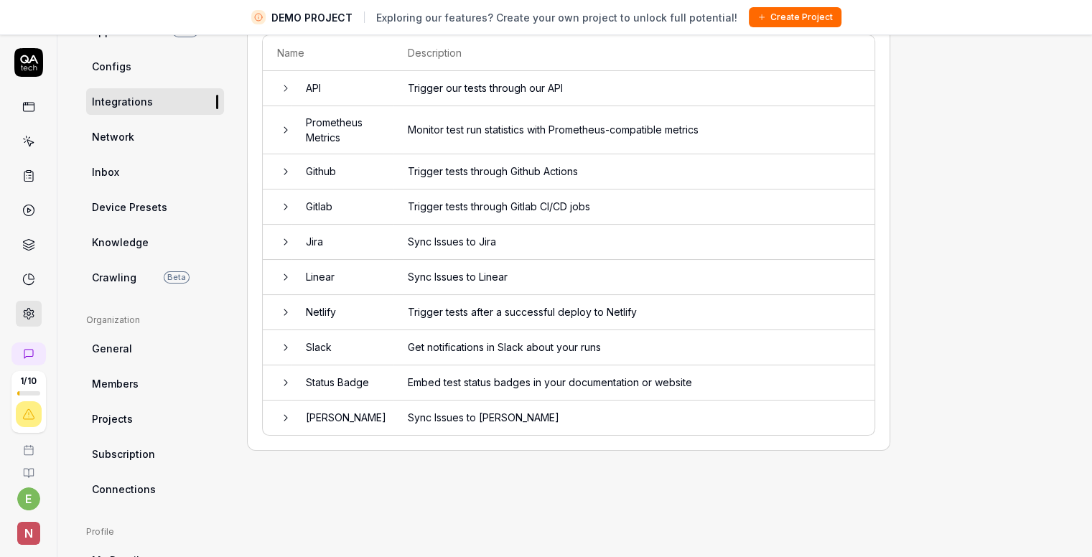
scroll to position [155, 0]
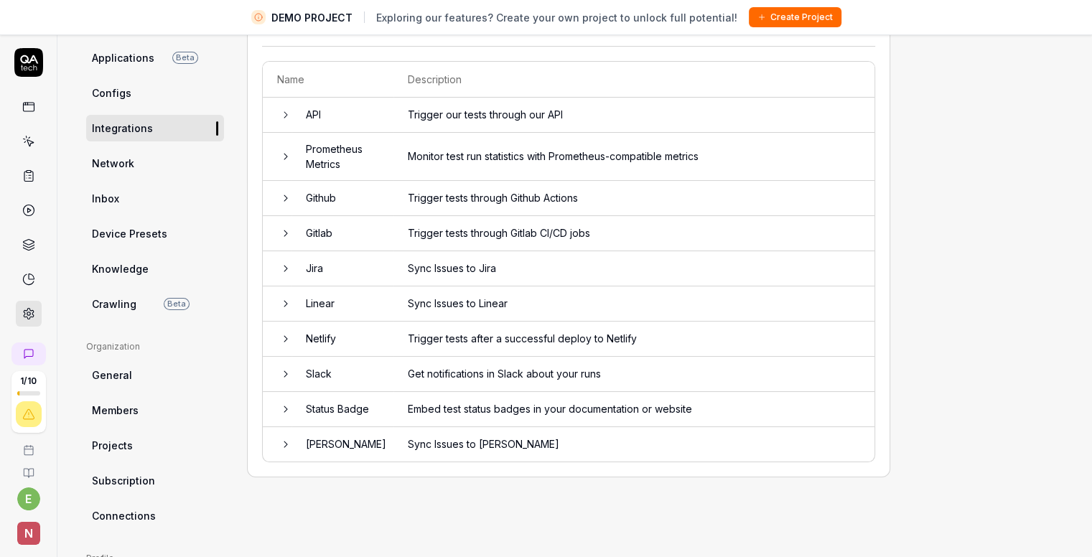
click at [25, 273] on icon at bounding box center [28, 279] width 13 height 13
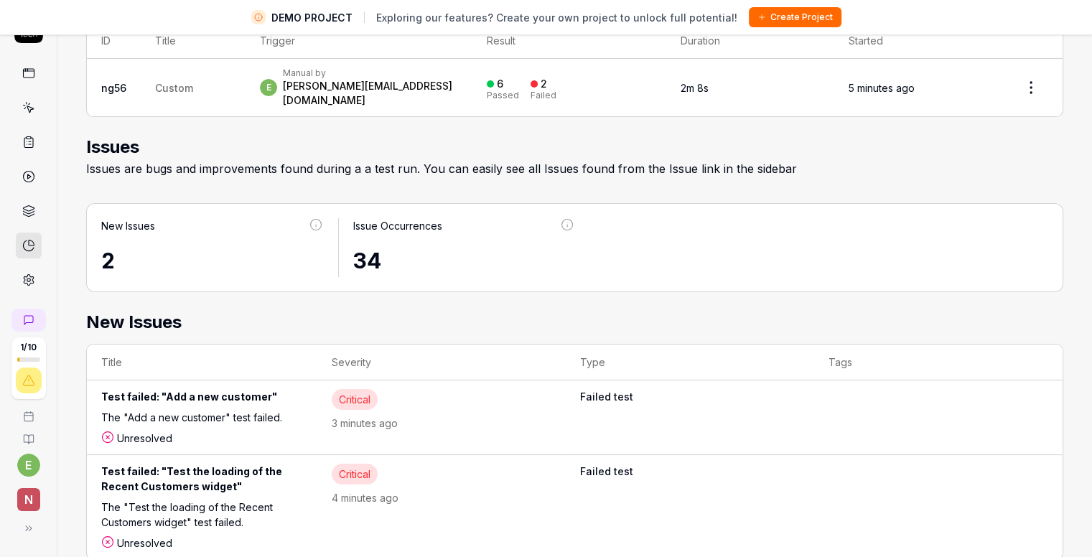
scroll to position [537, 0]
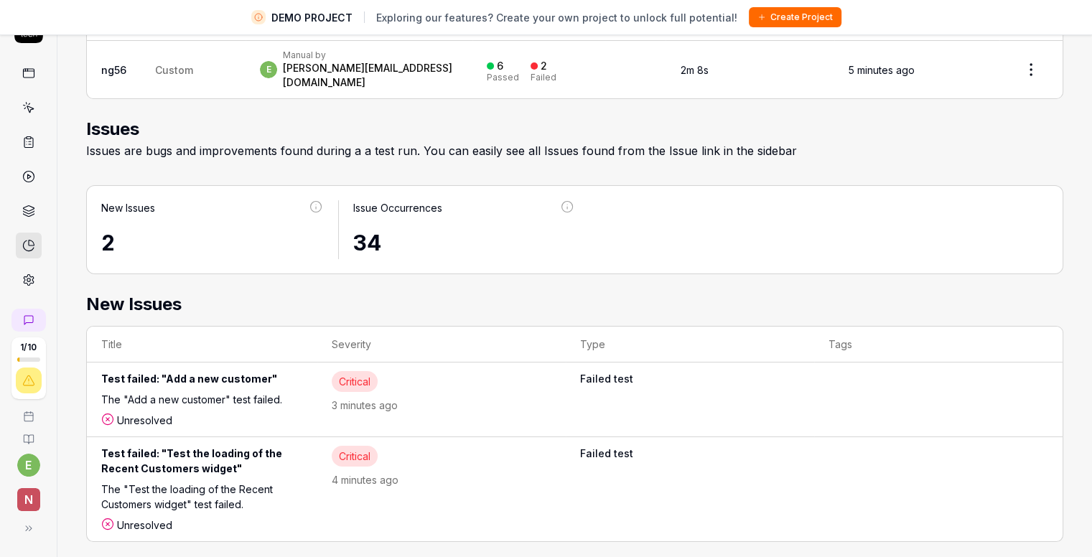
click at [27, 199] on link at bounding box center [29, 211] width 26 height 26
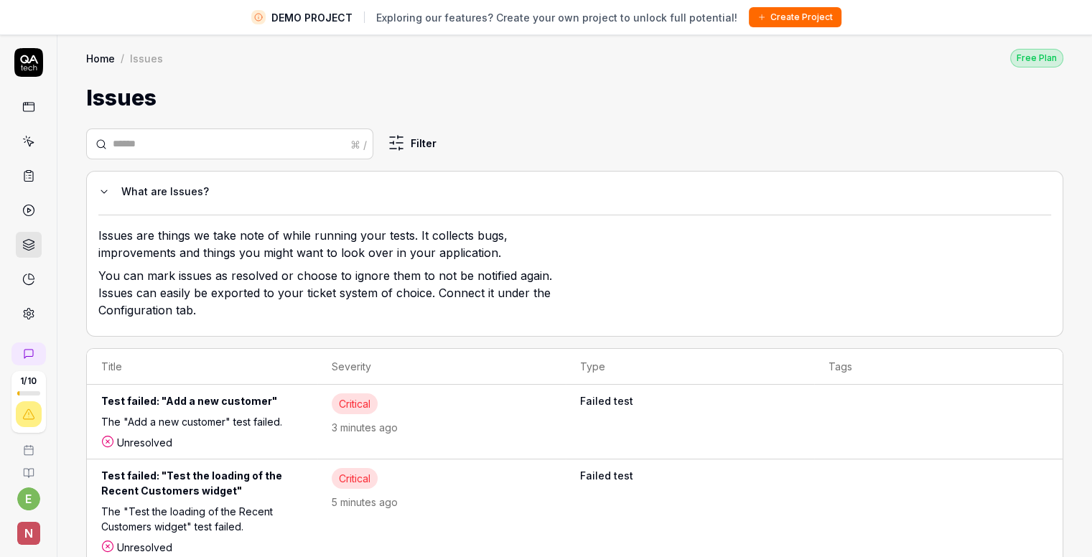
click at [21, 203] on link at bounding box center [29, 210] width 26 height 26
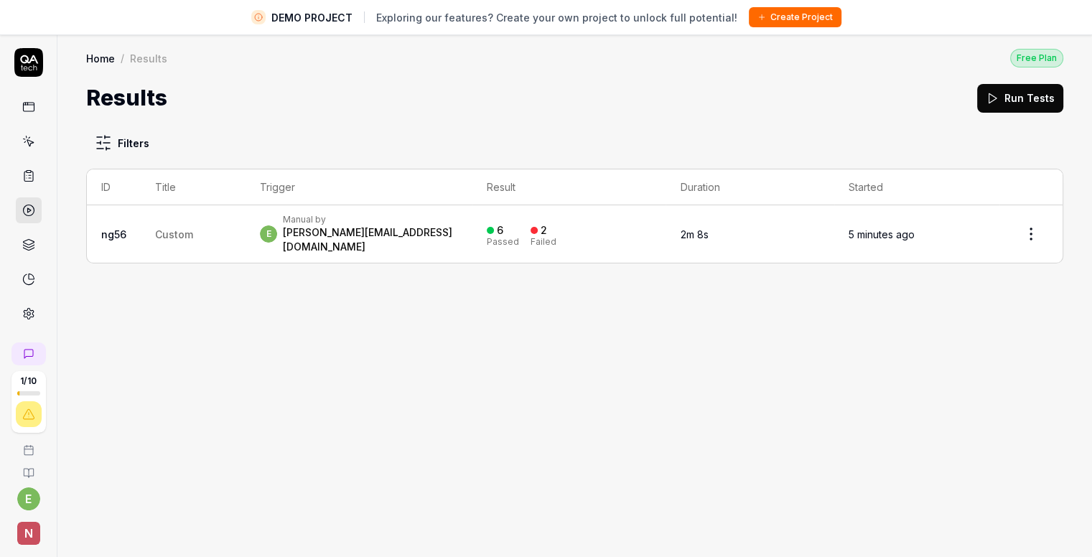
click at [25, 190] on div at bounding box center [29, 210] width 26 height 233
click at [22, 172] on icon at bounding box center [28, 175] width 13 height 13
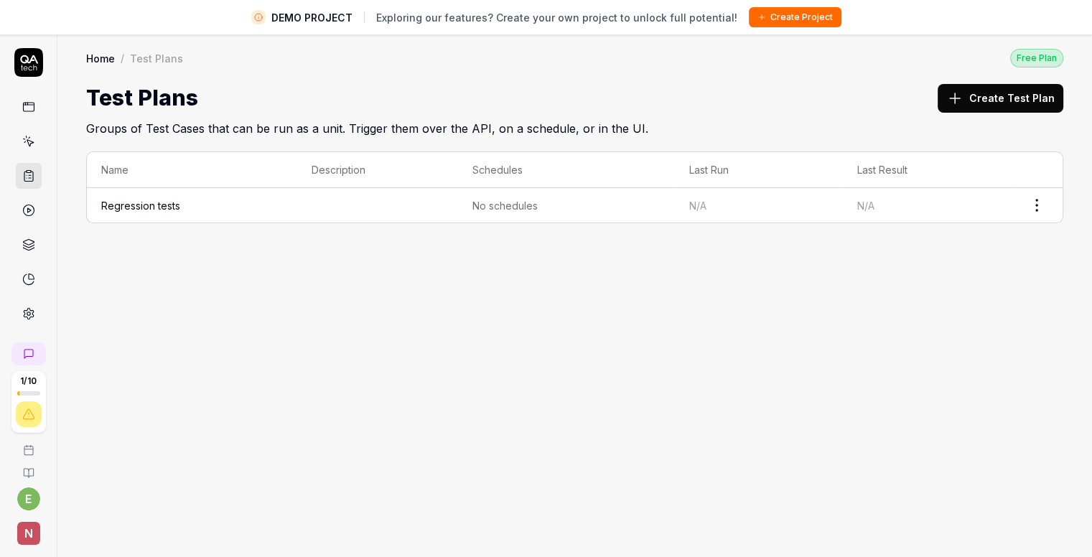
click at [560, 215] on td "No schedules" at bounding box center [566, 205] width 217 height 34
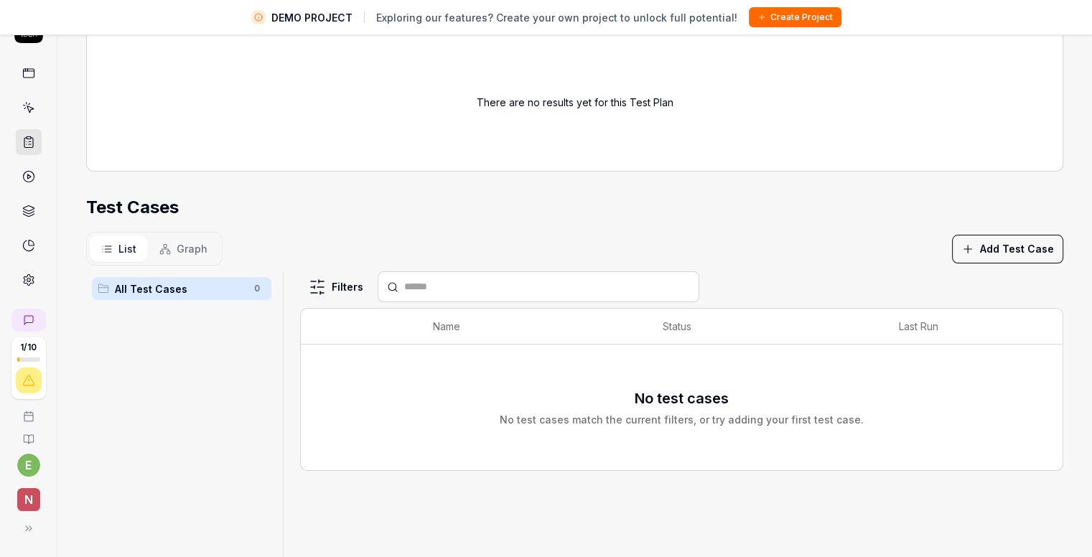
scroll to position [254, 0]
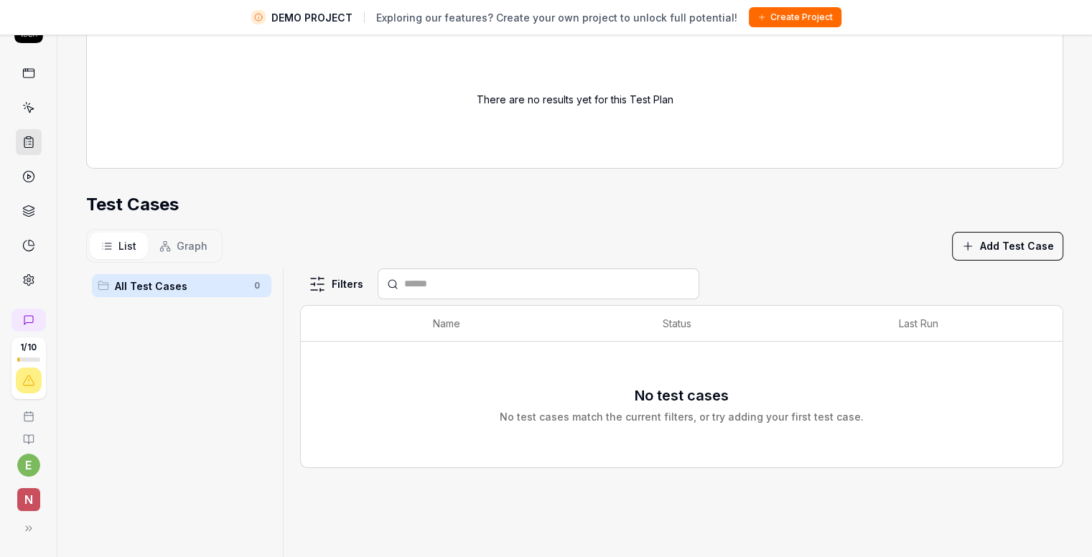
click at [1002, 254] on button "Add Test Case" at bounding box center [1007, 246] width 111 height 29
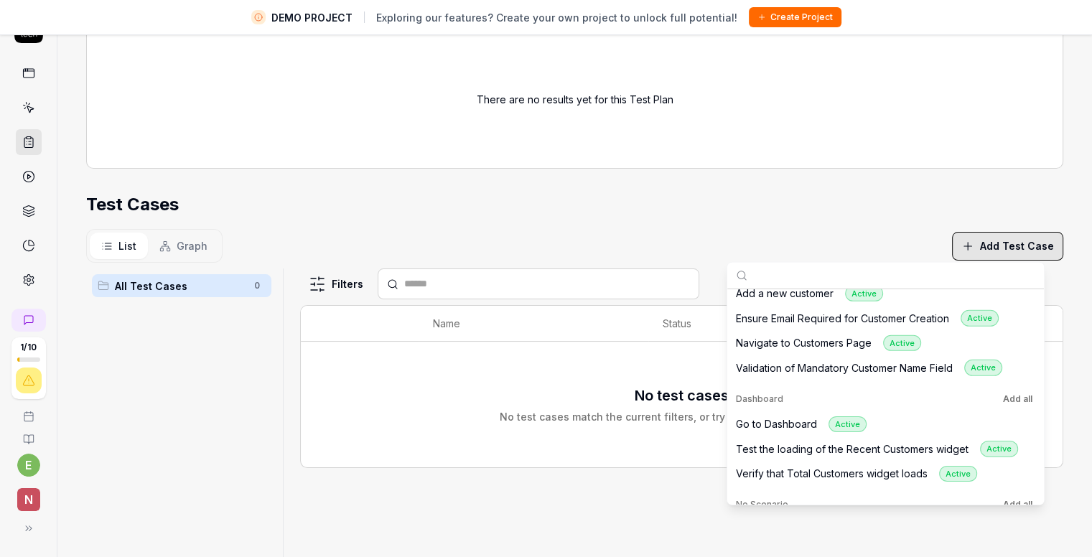
scroll to position [131, 0]
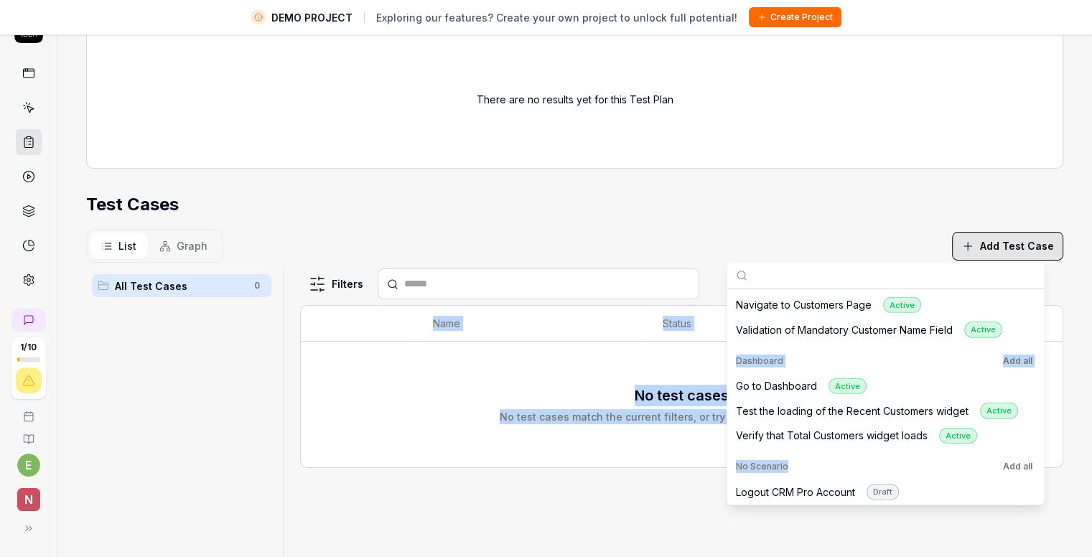
drag, startPoint x: 1051, startPoint y: 448, endPoint x: 1056, endPoint y: 394, distance: 54.1
click at [1056, 394] on body "**********" at bounding box center [546, 261] width 1092 height 591
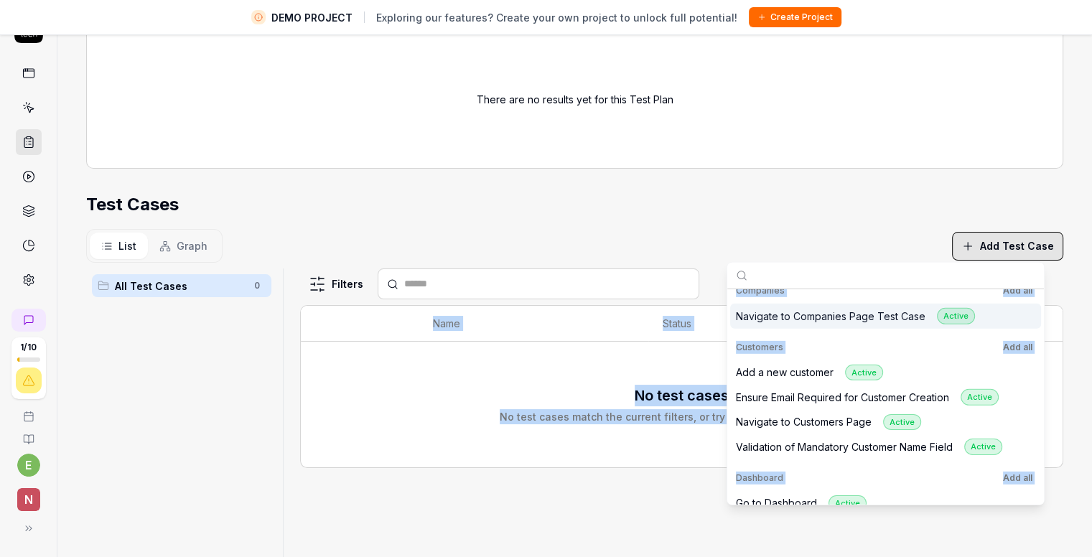
scroll to position [0, 0]
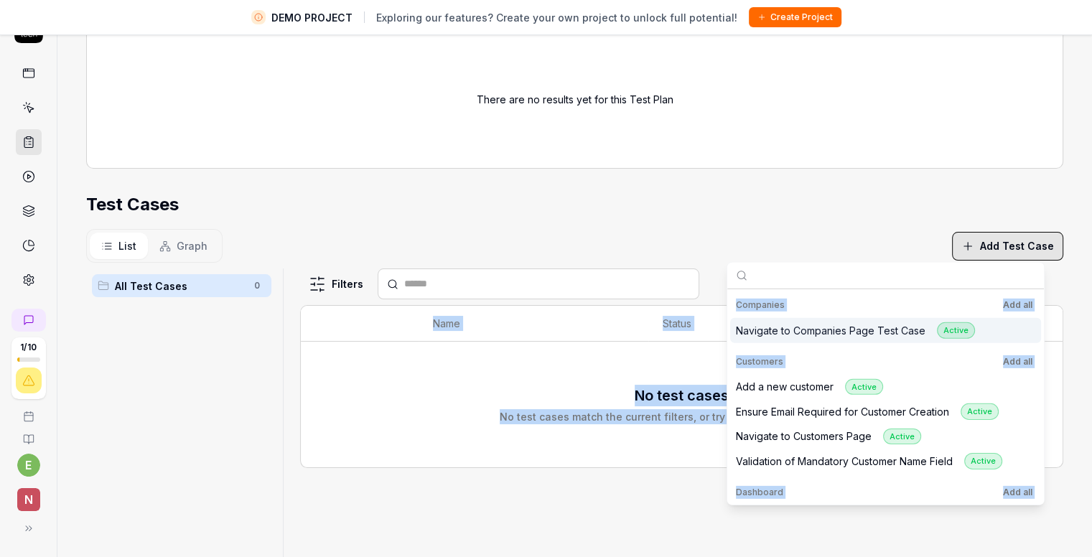
click at [907, 302] on div "Companies Add all" at bounding box center [885, 304] width 299 height 17
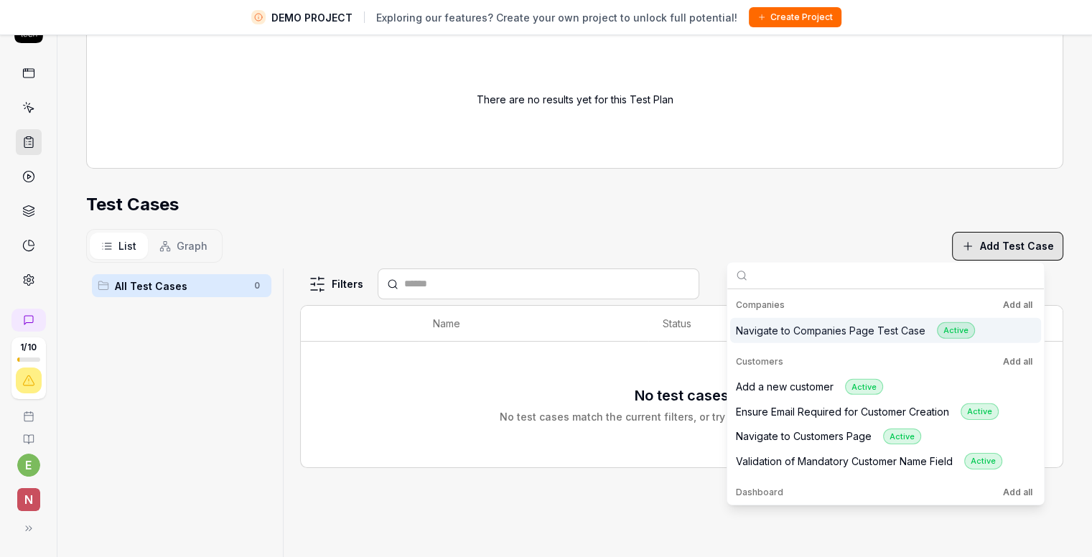
click at [812, 289] on div "Companies Add all Navigate to Companies Page Test Case Active" at bounding box center [885, 317] width 317 height 57
click at [280, 385] on div at bounding box center [288, 447] width 17 height 359
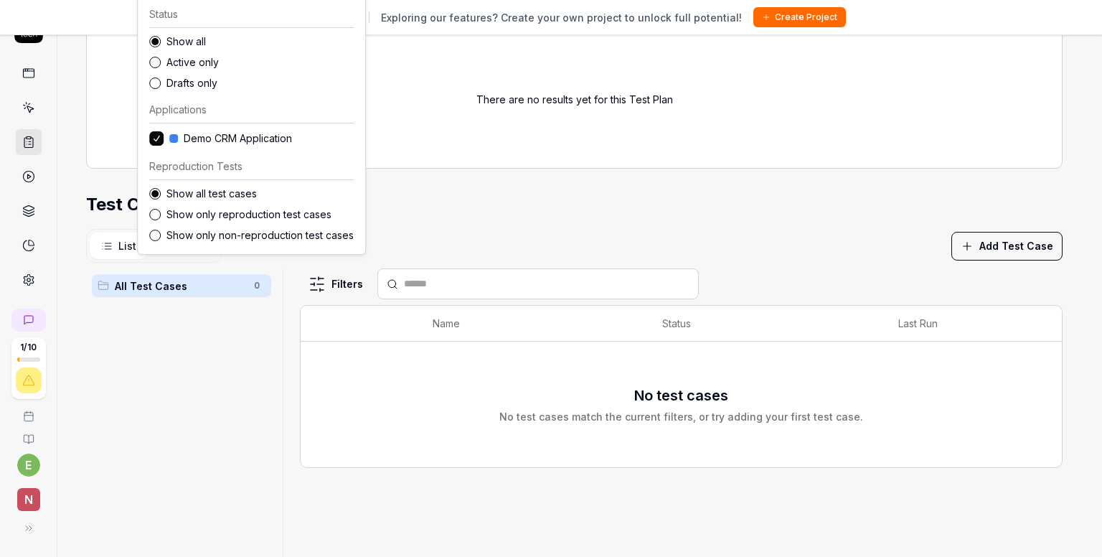
click at [332, 291] on html "**********" at bounding box center [551, 261] width 1102 height 591
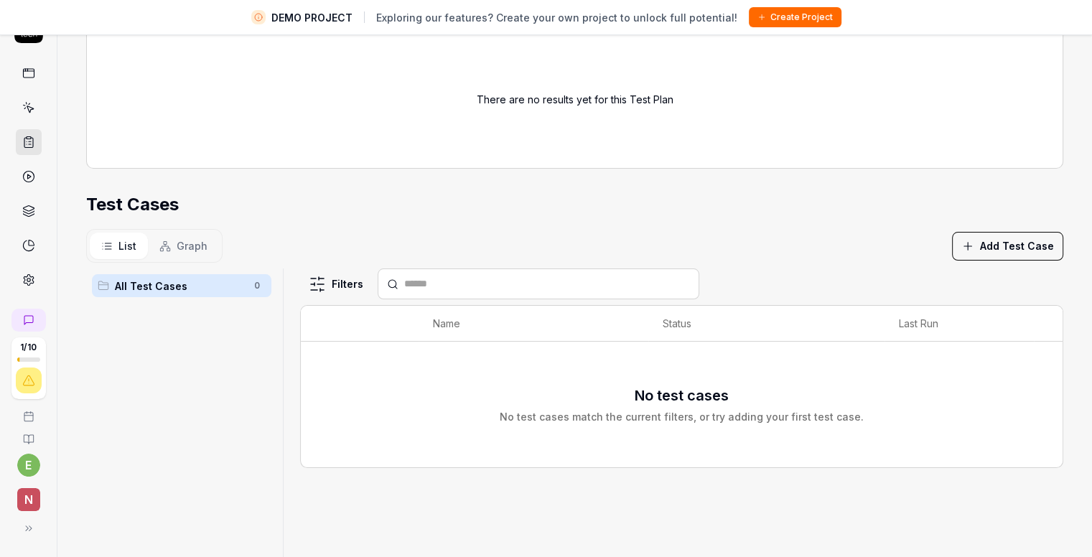
click at [428, 184] on html "**********" at bounding box center [546, 261] width 1092 height 591
click at [29, 439] on icon at bounding box center [29, 440] width 0 height 6
